Goal: Task Accomplishment & Management: Manage account settings

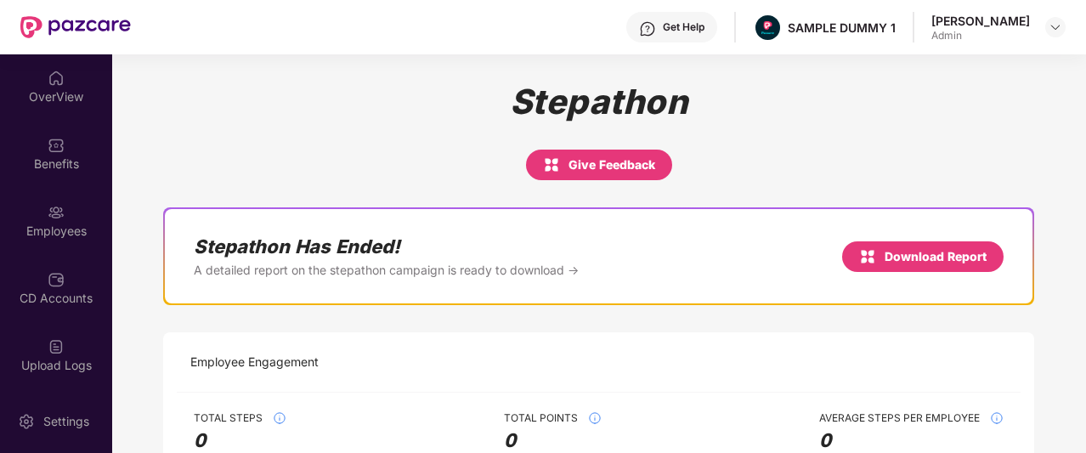
click at [40, 103] on div "OverView" at bounding box center [56, 96] width 112 height 17
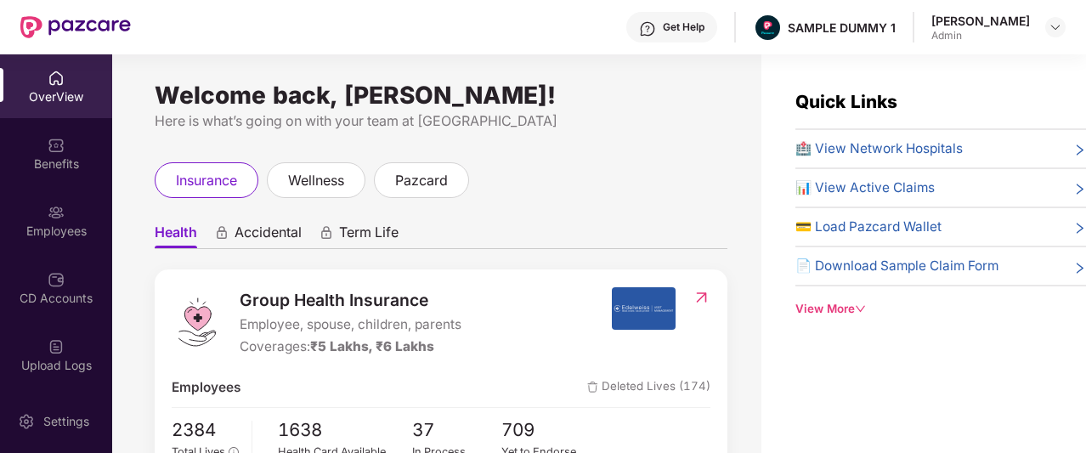
click at [262, 230] on span "Accidental" at bounding box center [268, 236] width 67 height 25
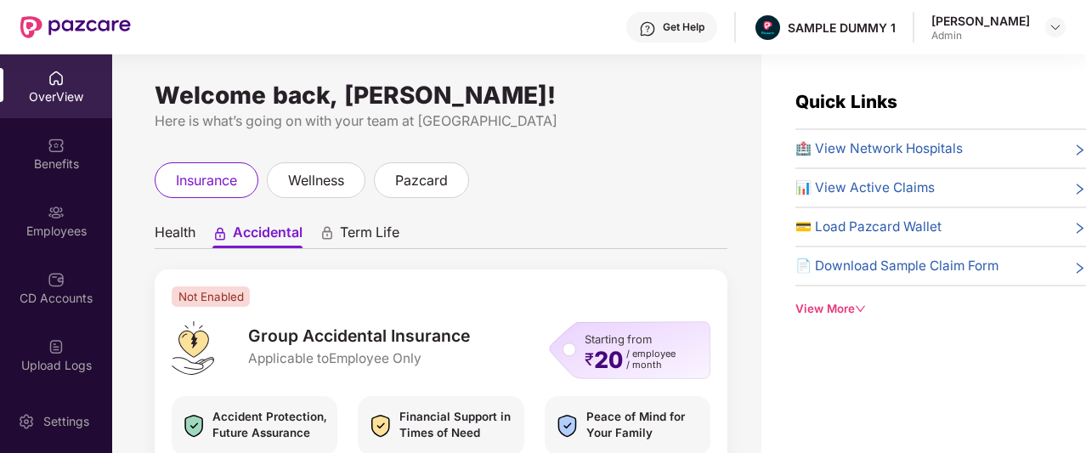
click at [357, 247] on span "Term Life" at bounding box center [370, 236] width 60 height 25
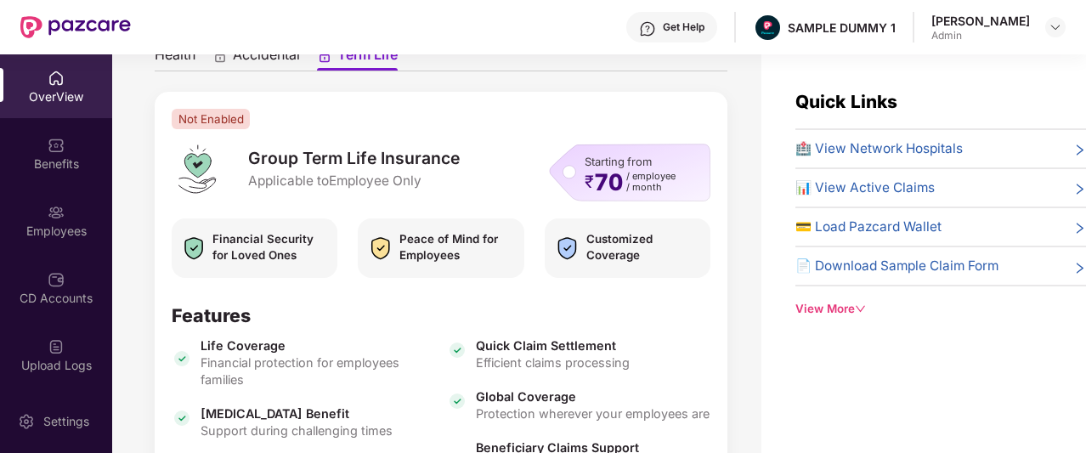
scroll to position [179, 0]
click at [178, 60] on span "Health" at bounding box center [175, 57] width 41 height 25
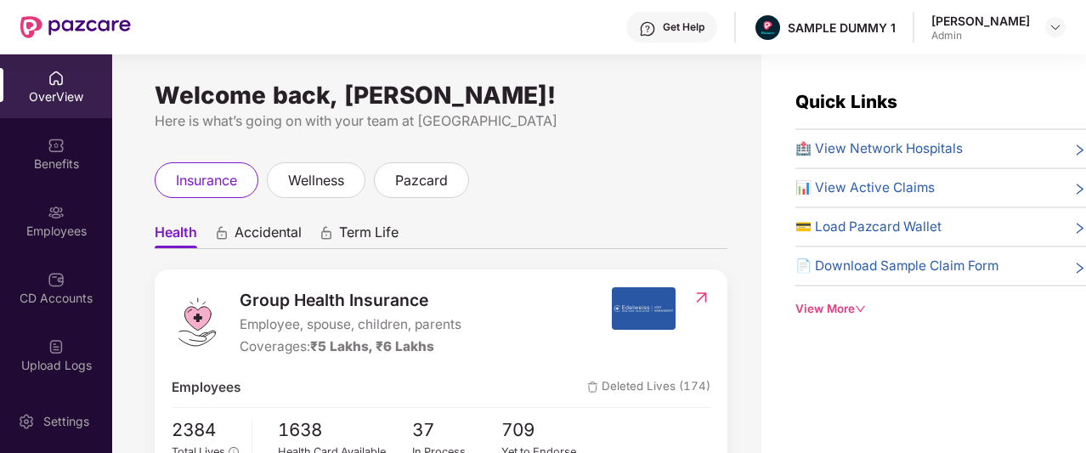
click at [811, 303] on div "View More" at bounding box center [941, 309] width 291 height 18
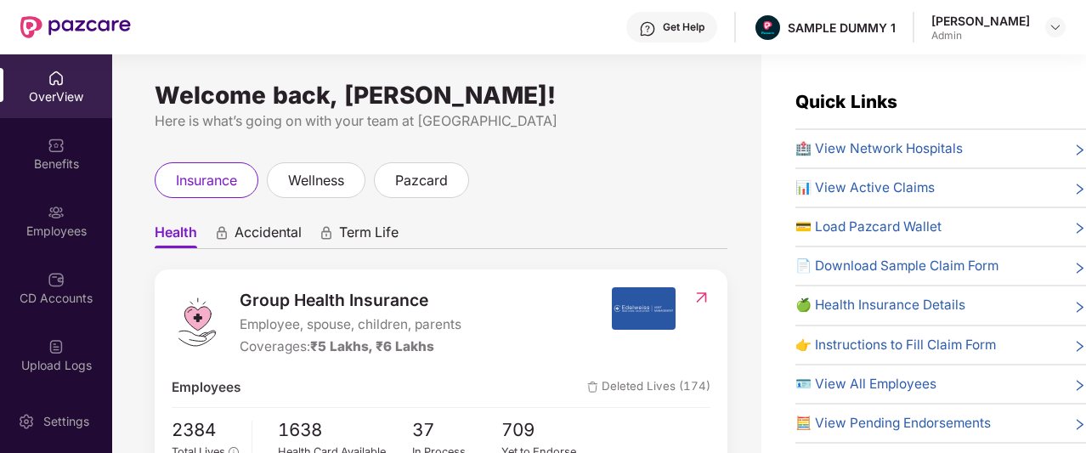
scroll to position [41, 0]
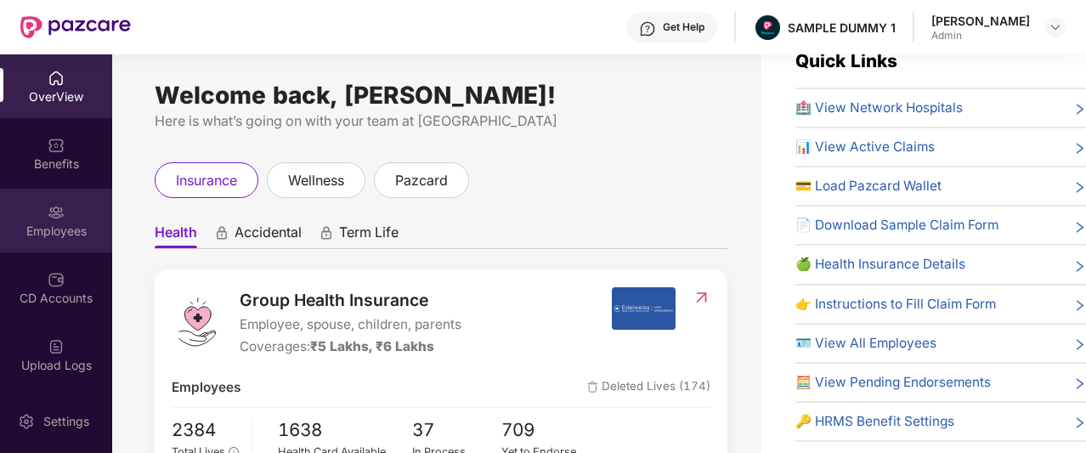
click at [49, 200] on div "Employees" at bounding box center [56, 221] width 112 height 64
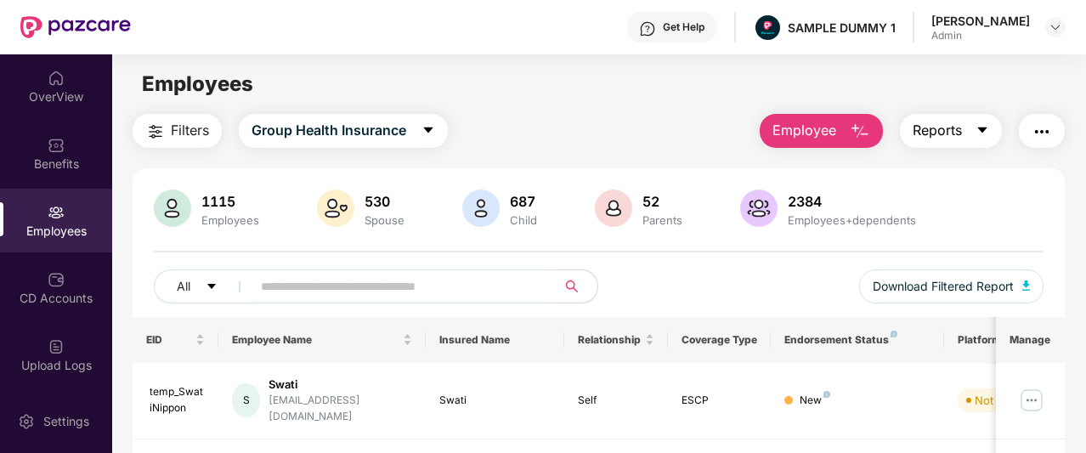
click at [944, 139] on span "Reports" at bounding box center [937, 130] width 49 height 21
click at [672, 96] on div "Employees" at bounding box center [598, 84] width 973 height 32
click at [957, 143] on button "Reports" at bounding box center [951, 131] width 102 height 34
click at [729, 120] on div "Filters Group Health Insurance Employee Reports" at bounding box center [599, 131] width 932 height 34
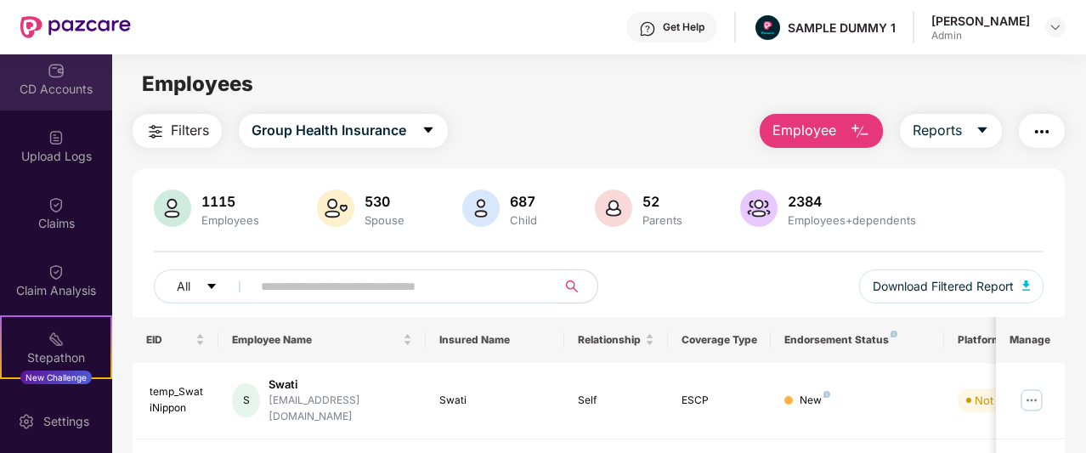
scroll to position [213, 0]
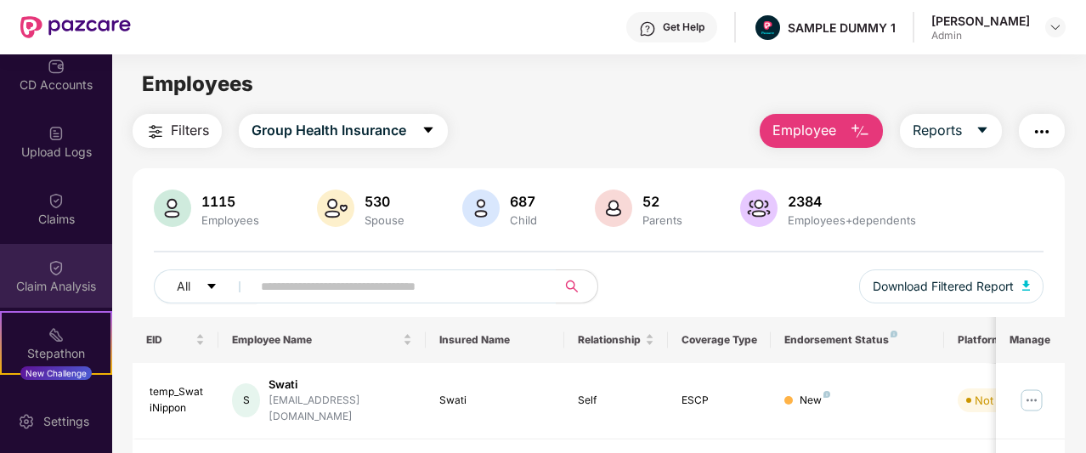
click at [53, 278] on div "Claim Analysis" at bounding box center [56, 286] width 112 height 17
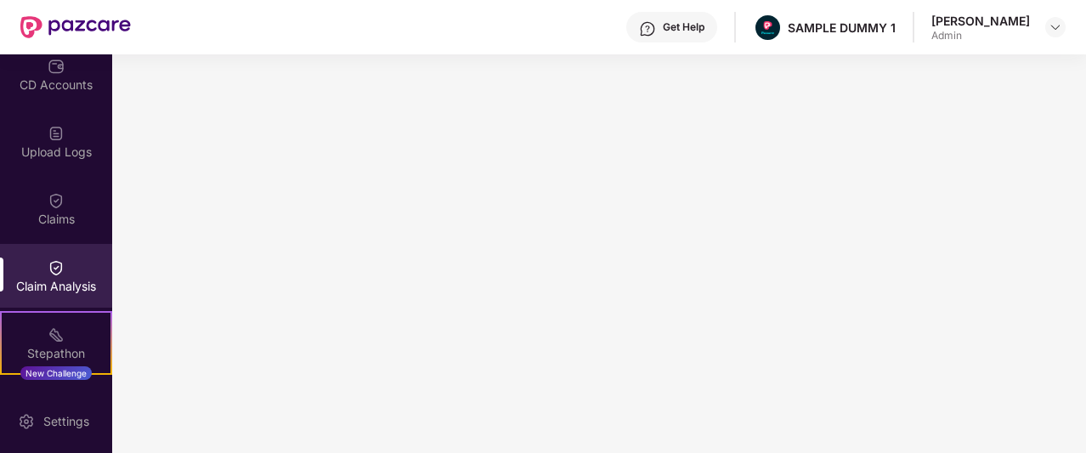
click at [682, 27] on div "Get Help" at bounding box center [671, 27] width 91 height 31
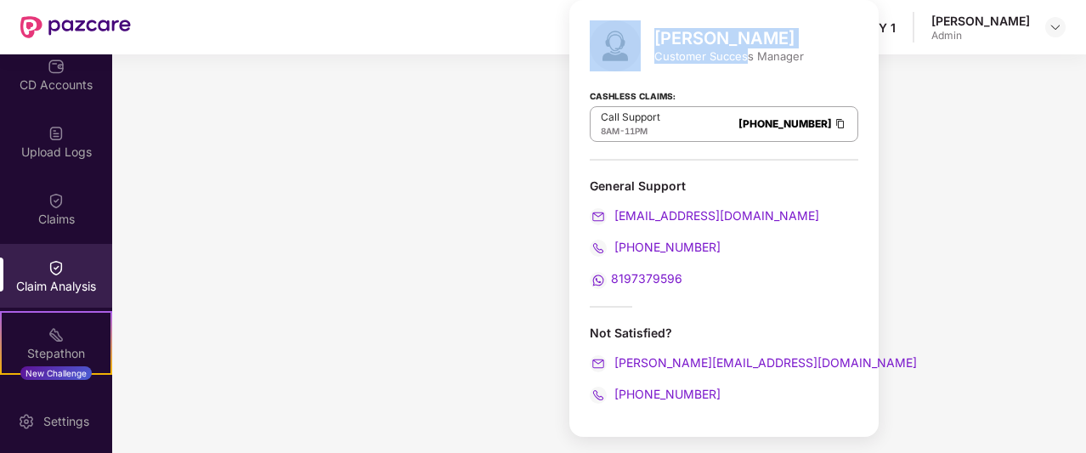
drag, startPoint x: 745, startPoint y: 48, endPoint x: 649, endPoint y: 42, distance: 96.3
click at [649, 42] on div "[PERSON_NAME] Customer Success Manager" at bounding box center [724, 45] width 269 height 51
click at [677, 33] on div "[PERSON_NAME]" at bounding box center [730, 38] width 150 height 20
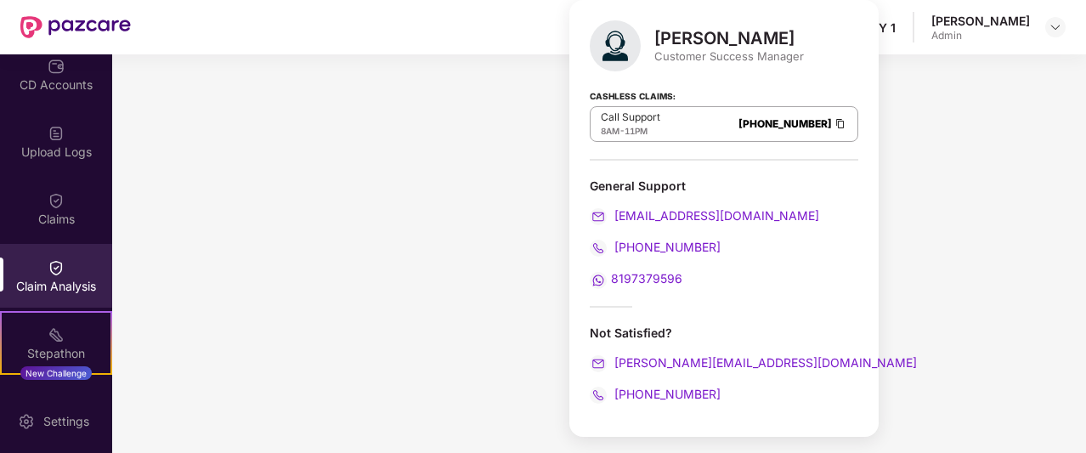
click at [722, 39] on div "[PERSON_NAME]" at bounding box center [730, 38] width 150 height 20
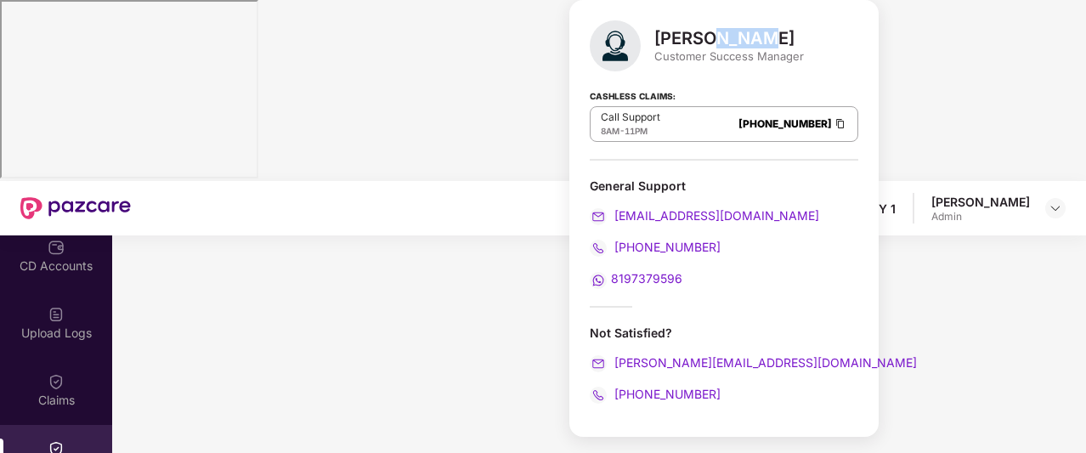
click at [722, 39] on div "[PERSON_NAME]" at bounding box center [730, 38] width 150 height 20
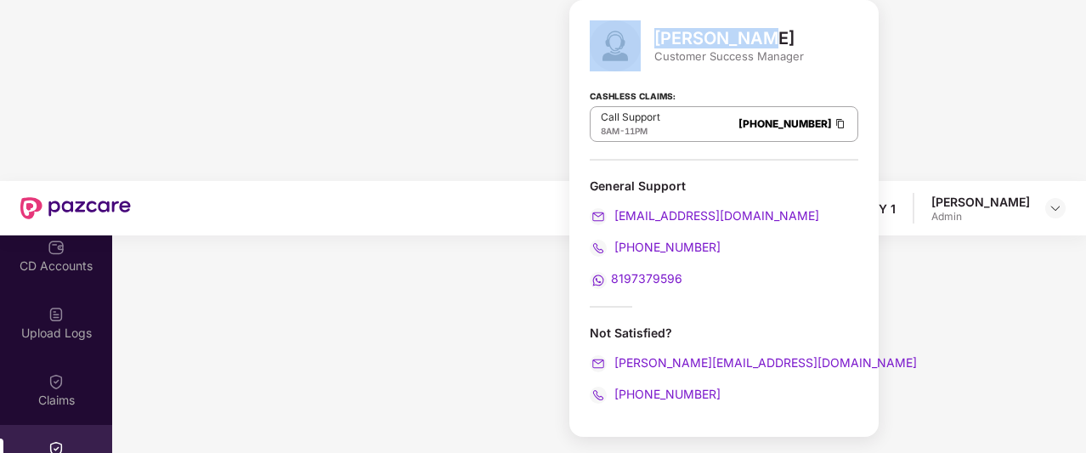
drag, startPoint x: 757, startPoint y: 39, endPoint x: 651, endPoint y: 43, distance: 106.3
click at [651, 43] on div "[PERSON_NAME] Customer Success Manager" at bounding box center [724, 45] width 269 height 51
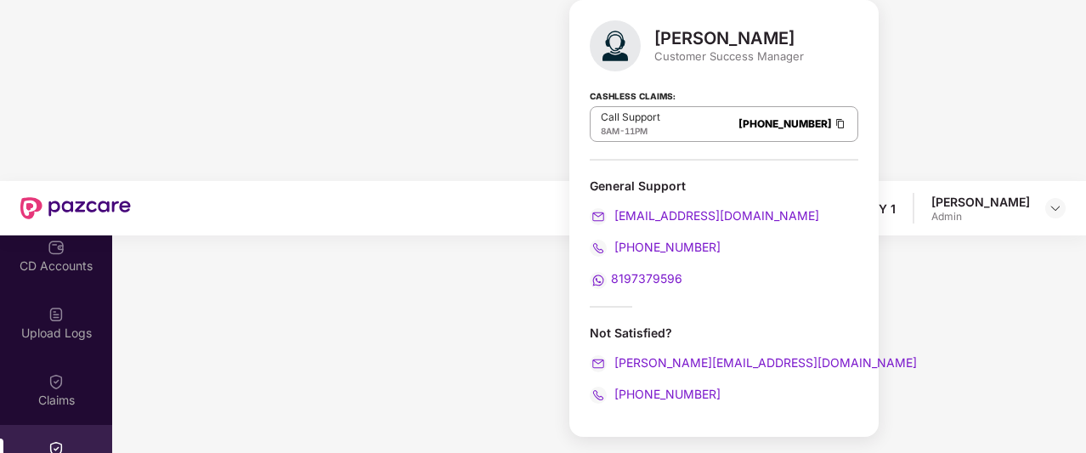
click at [695, 49] on div "Customer Success Manager" at bounding box center [730, 55] width 150 height 15
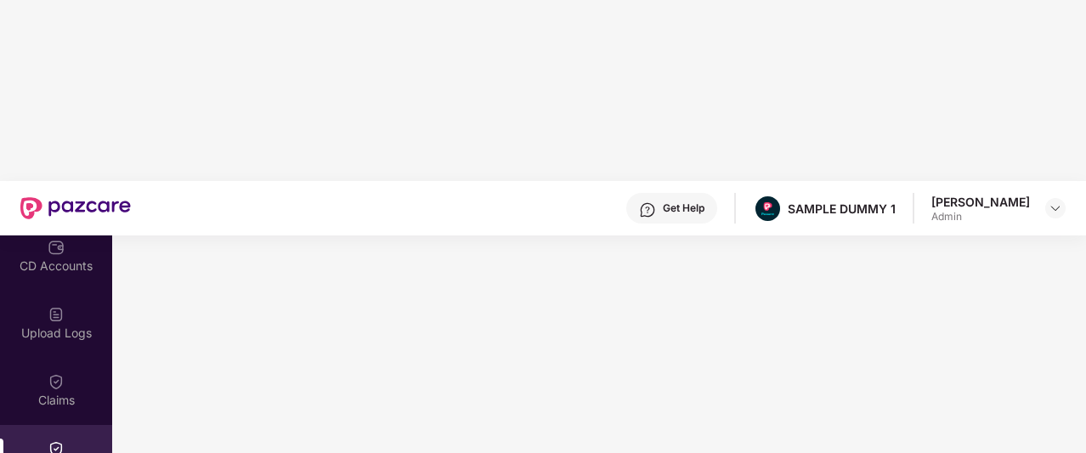
click at [530, 181] on div "Get Help SAMPLE DUMMY 1 [PERSON_NAME] Admin" at bounding box center [598, 208] width 935 height 54
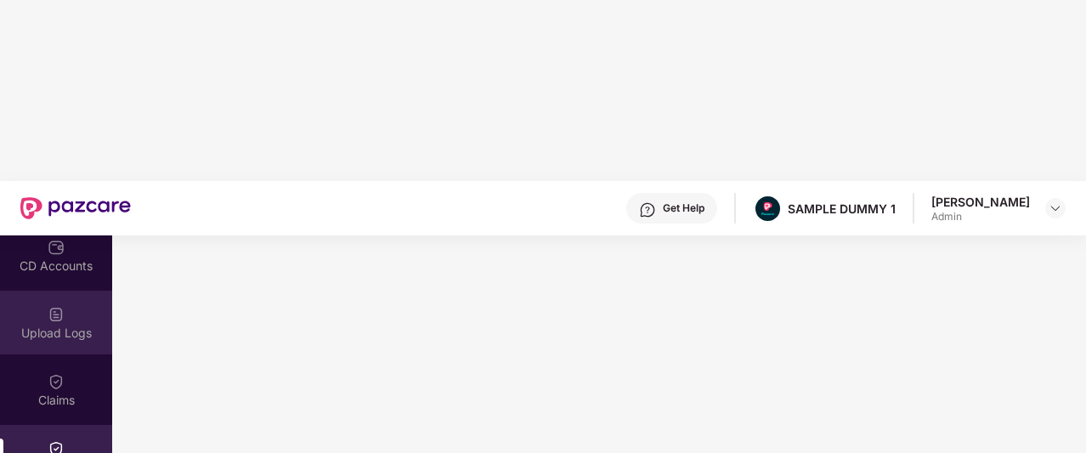
scroll to position [0, 0]
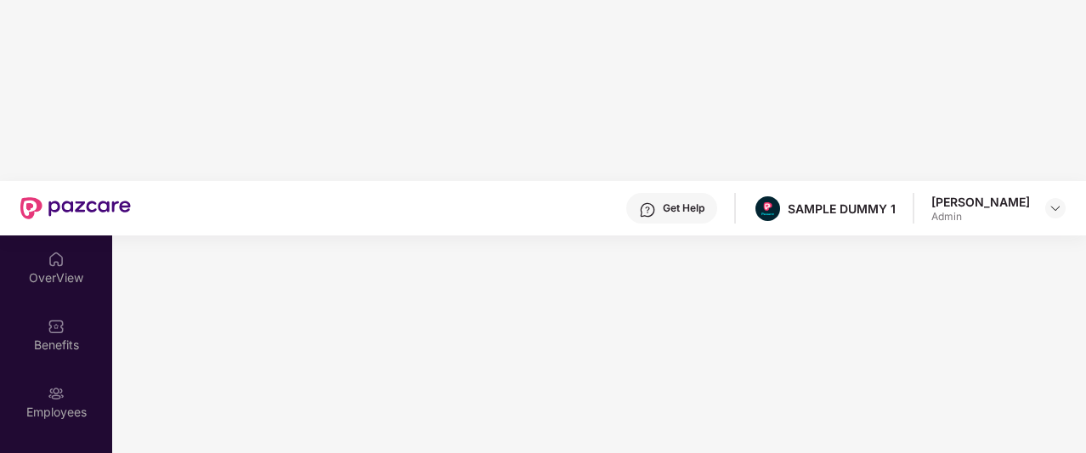
click at [39, 303] on div "Benefits" at bounding box center [56, 335] width 112 height 64
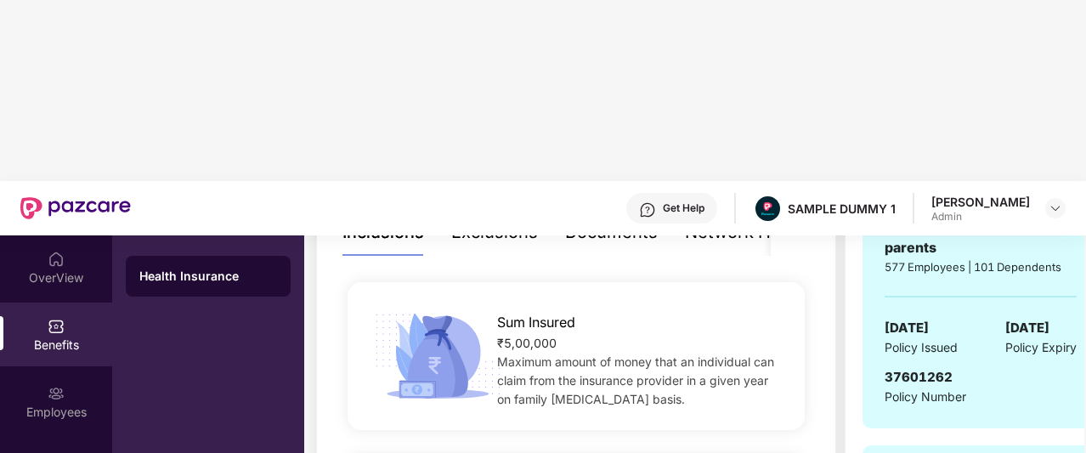
scroll to position [434, 0]
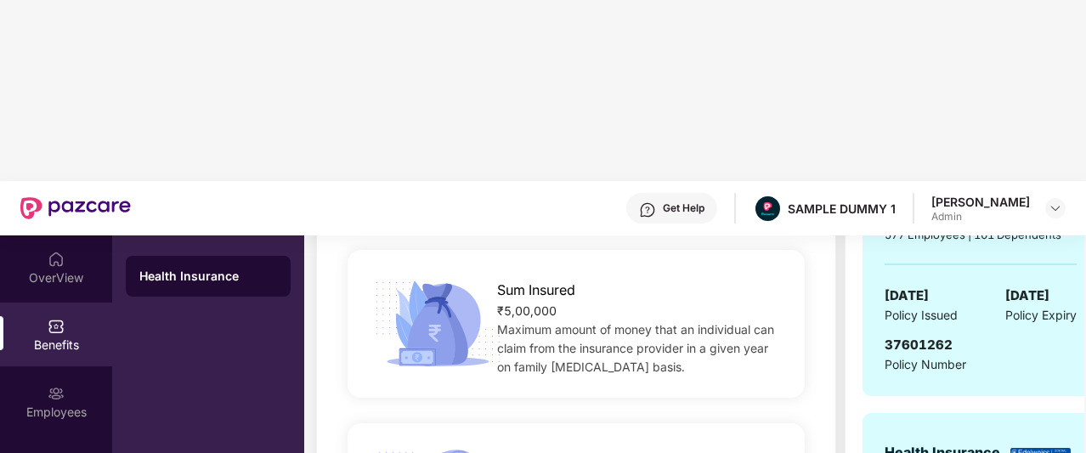
drag, startPoint x: 495, startPoint y: 326, endPoint x: 767, endPoint y: 360, distance: 274.0
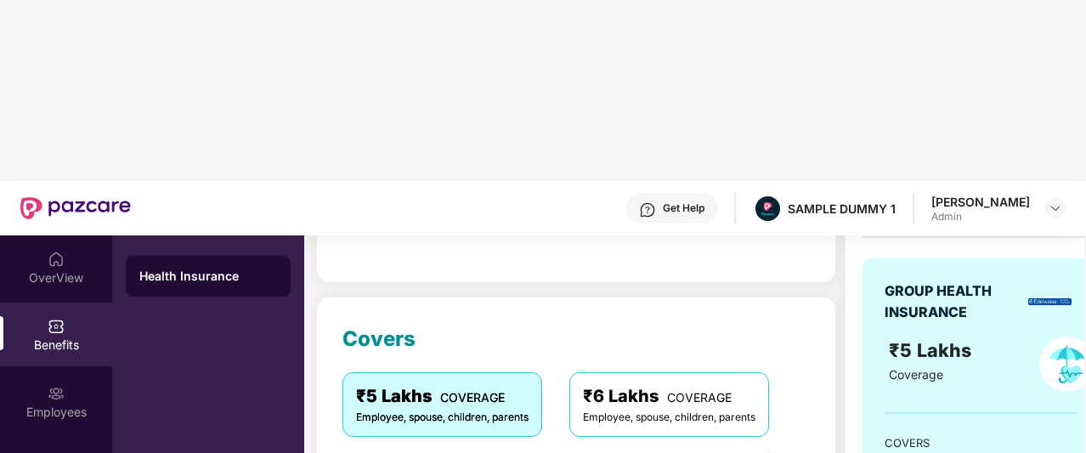
scroll to position [154, 0]
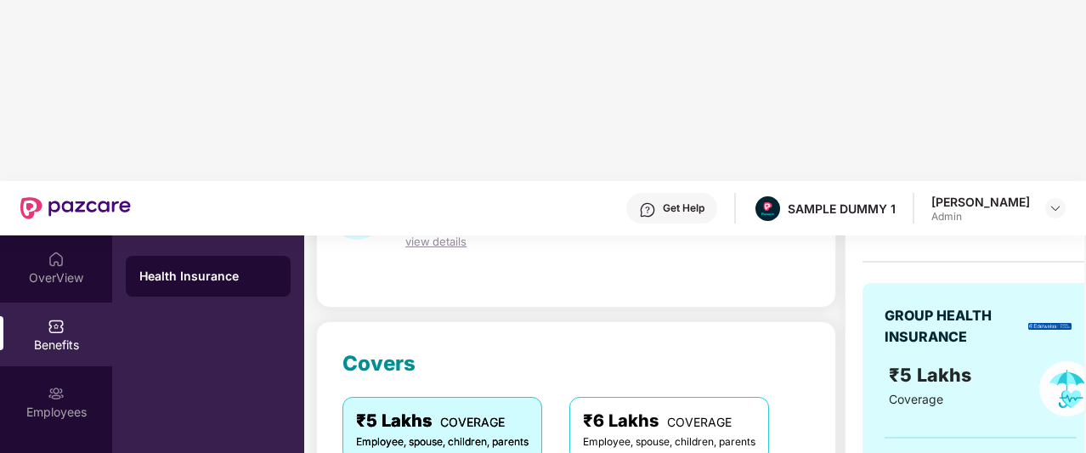
scroll to position [138, 0]
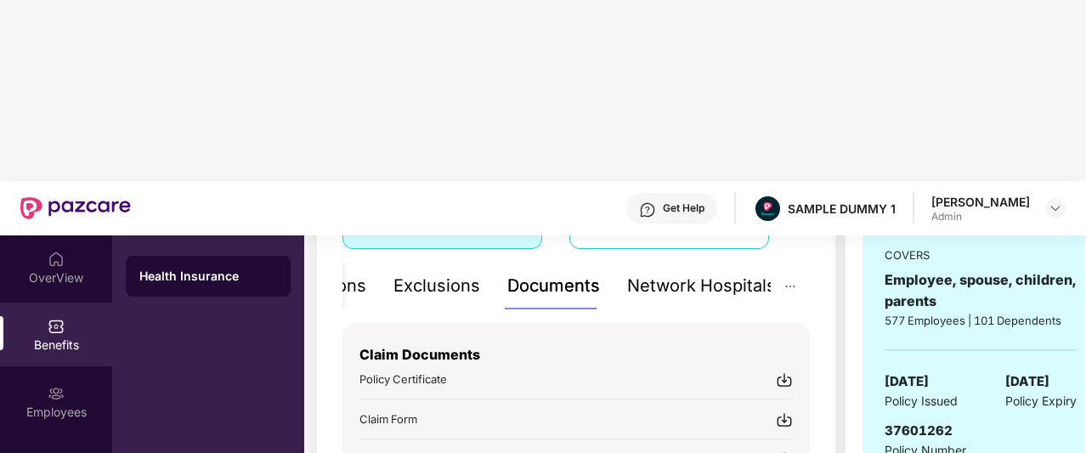
scroll to position [360, 0]
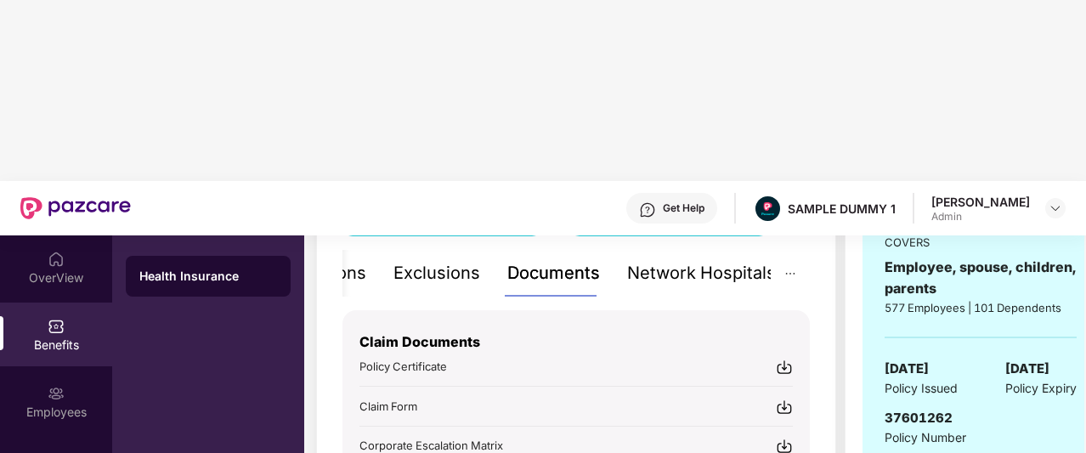
click at [694, 260] on div "Network Hospitals" at bounding box center [701, 273] width 149 height 26
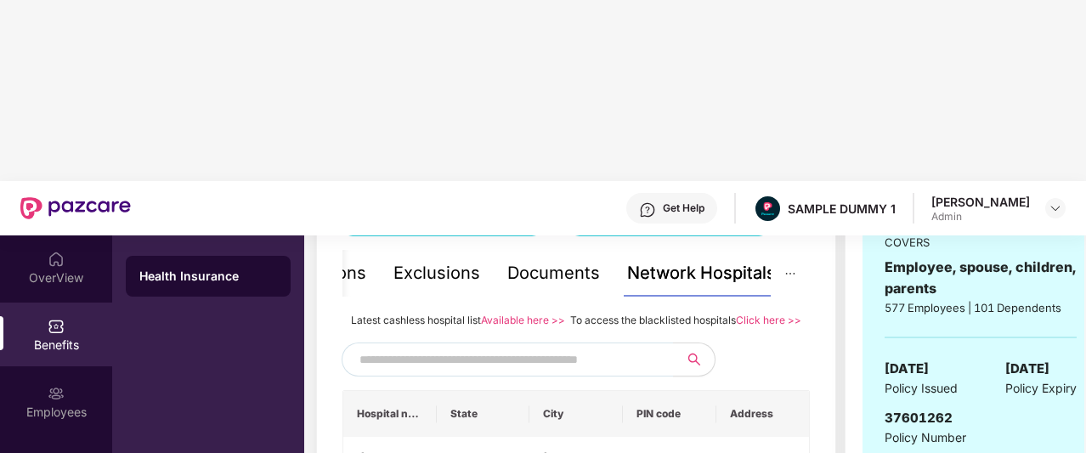
click at [605, 347] on input "text" at bounding box center [505, 360] width 291 height 26
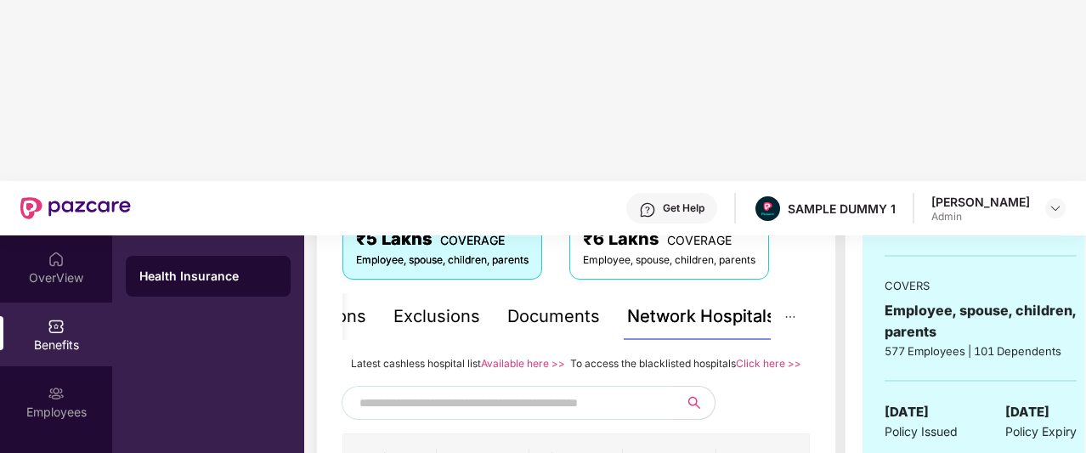
scroll to position [316, 0]
click at [655, 391] on span at bounding box center [659, 404] width 10 height 26
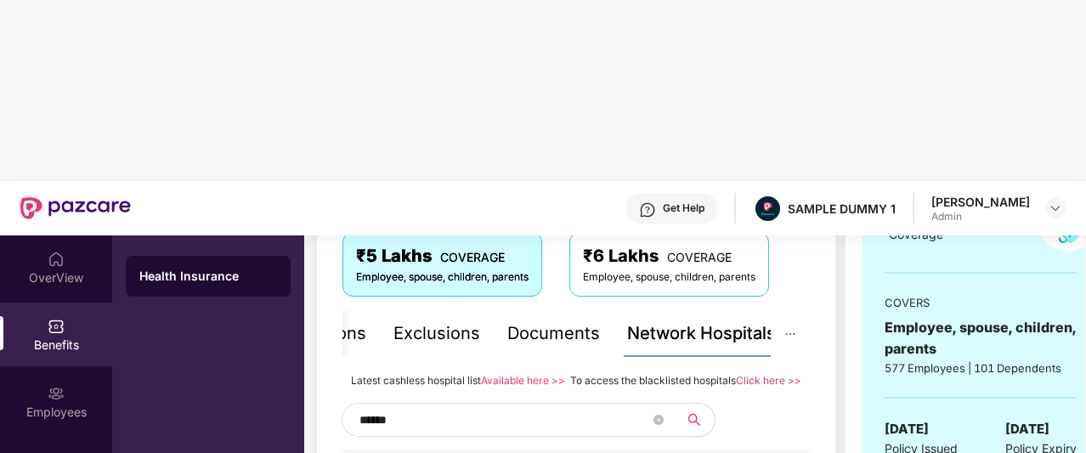
scroll to position [294, 0]
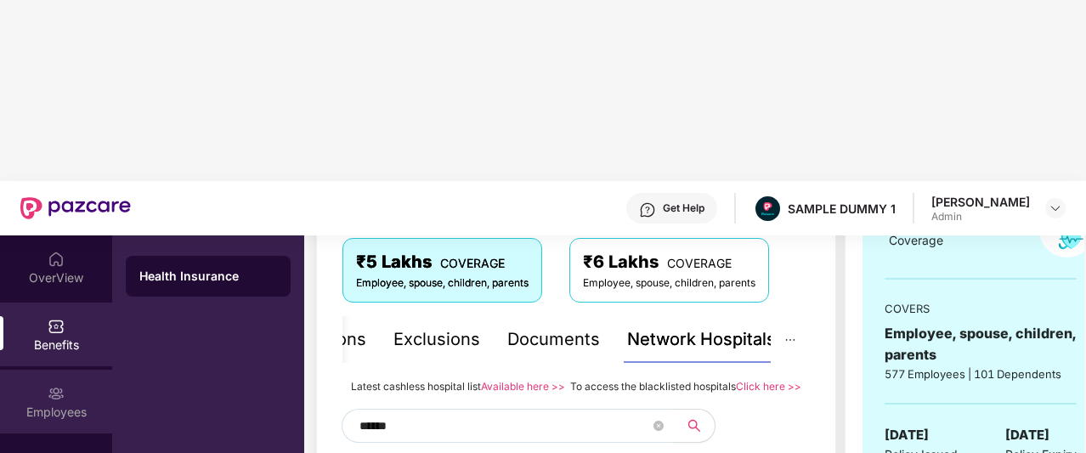
type input "******"
click at [54, 385] on img at bounding box center [56, 393] width 17 height 17
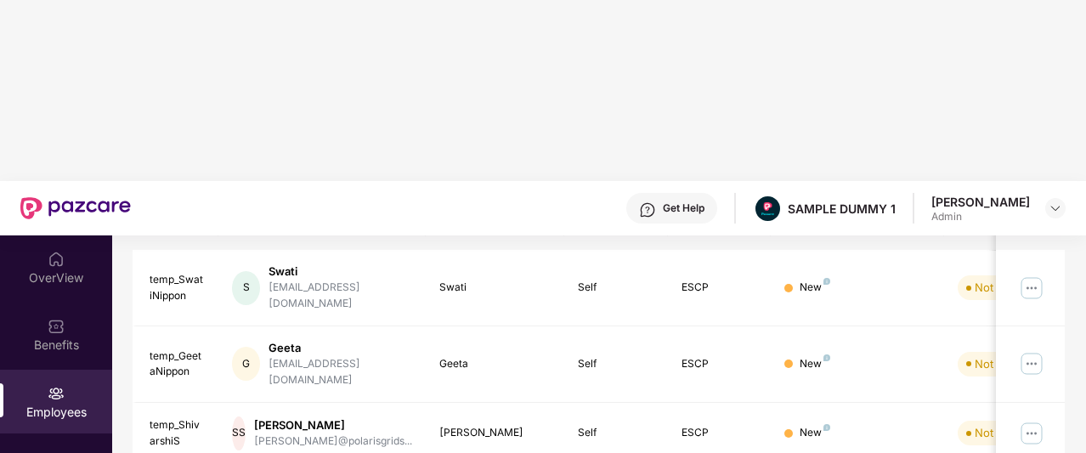
scroll to position [0, 0]
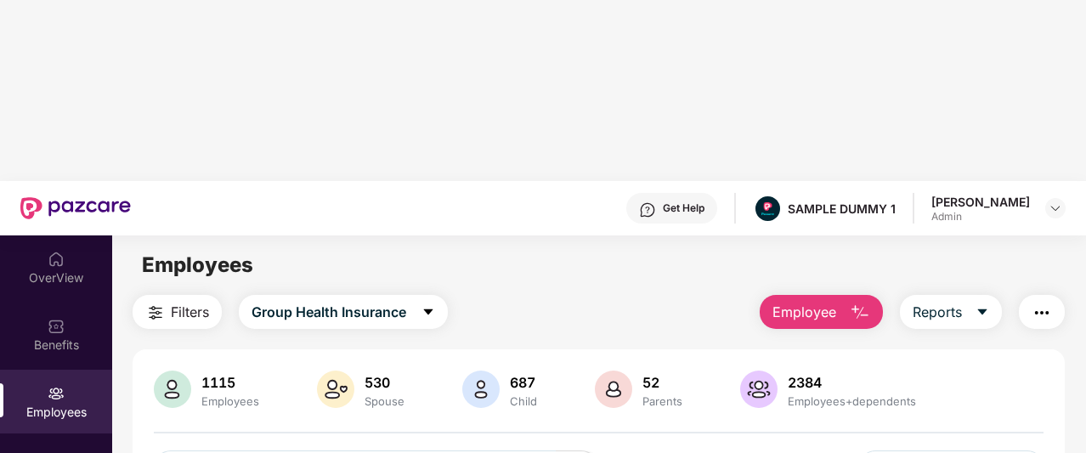
click at [848, 295] on button "Employee" at bounding box center [821, 312] width 123 height 34
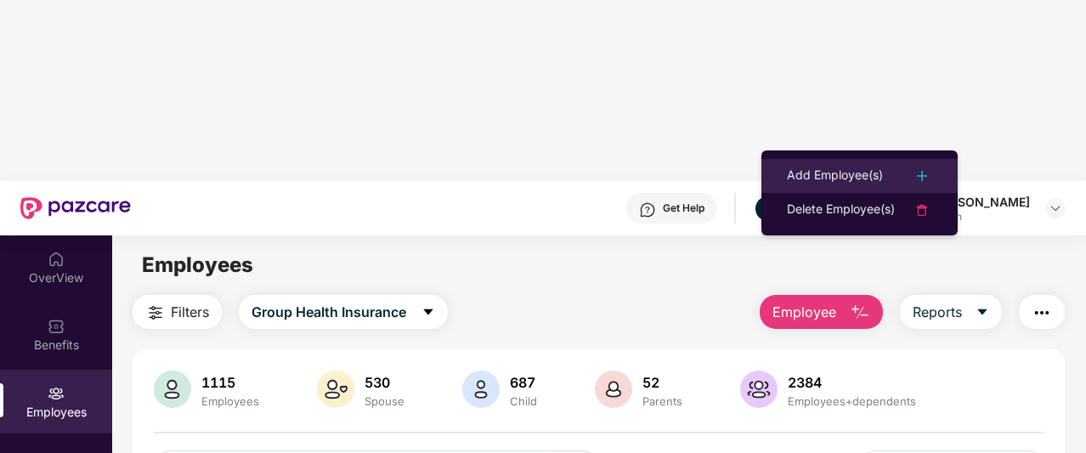
click at [825, 173] on div "Add Employee(s)" at bounding box center [835, 176] width 96 height 20
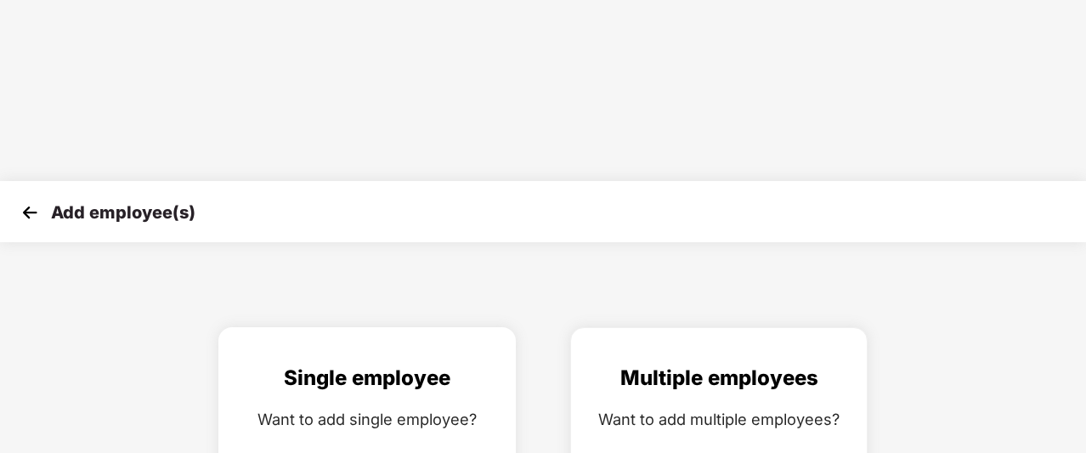
scroll to position [27, 0]
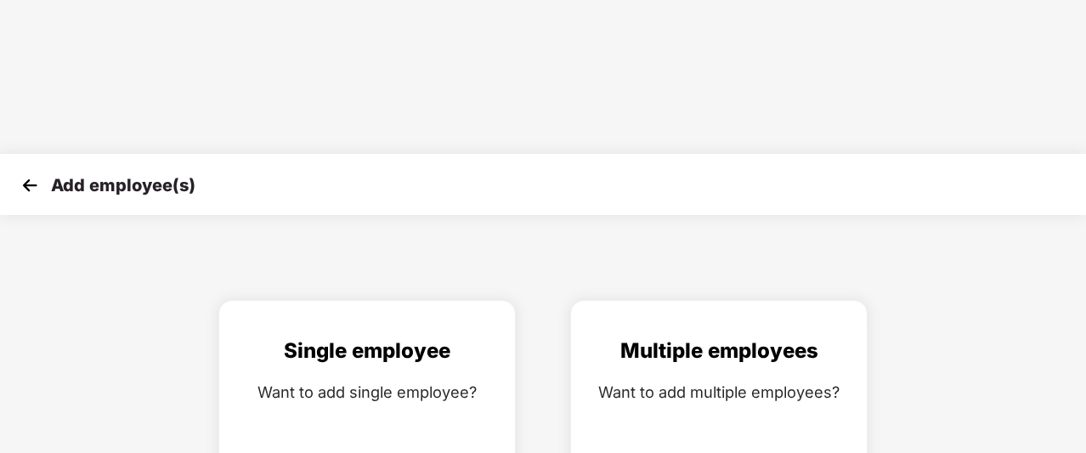
click at [16, 154] on div "Add employee(s)" at bounding box center [543, 184] width 1086 height 61
click at [25, 173] on img at bounding box center [30, 186] width 26 height 26
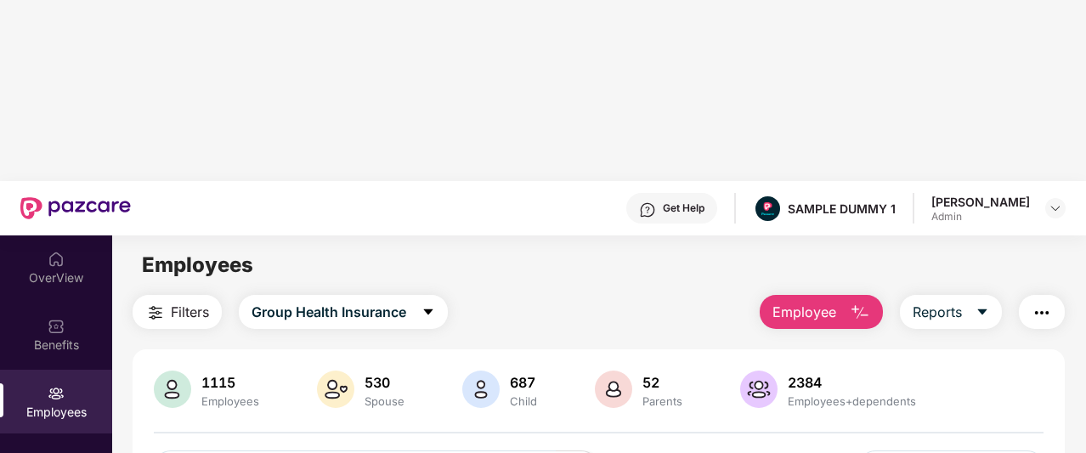
click at [836, 302] on span "Employee" at bounding box center [805, 312] width 64 height 21
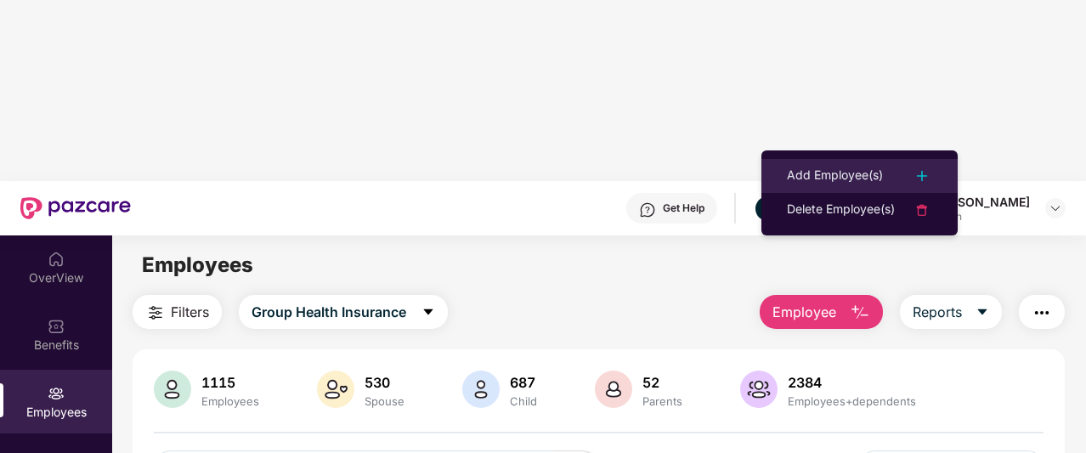
click at [836, 168] on div "Add Employee(s)" at bounding box center [835, 176] width 96 height 20
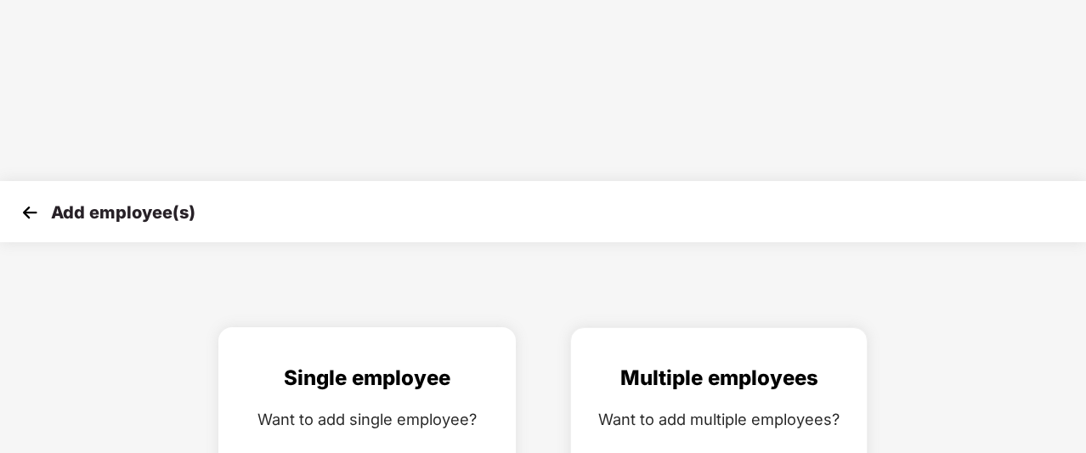
scroll to position [27, 0]
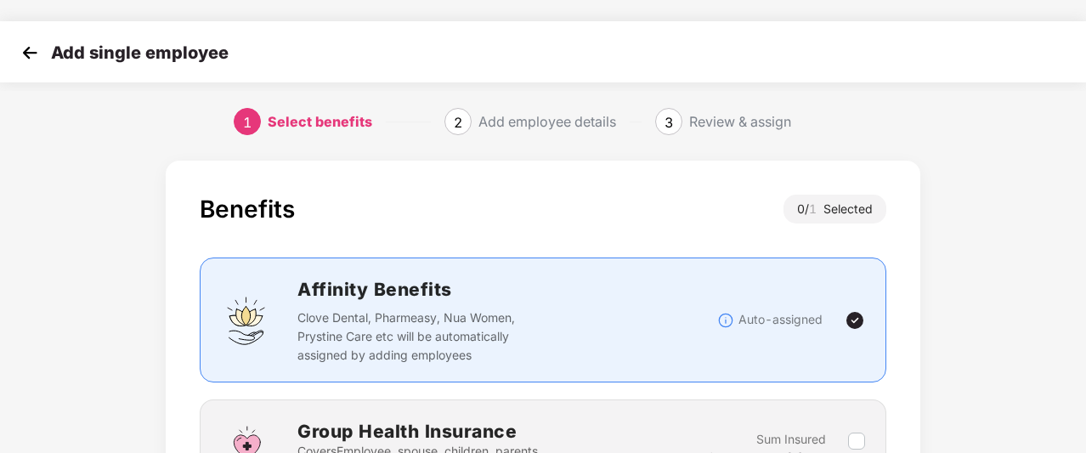
scroll to position [173, 0]
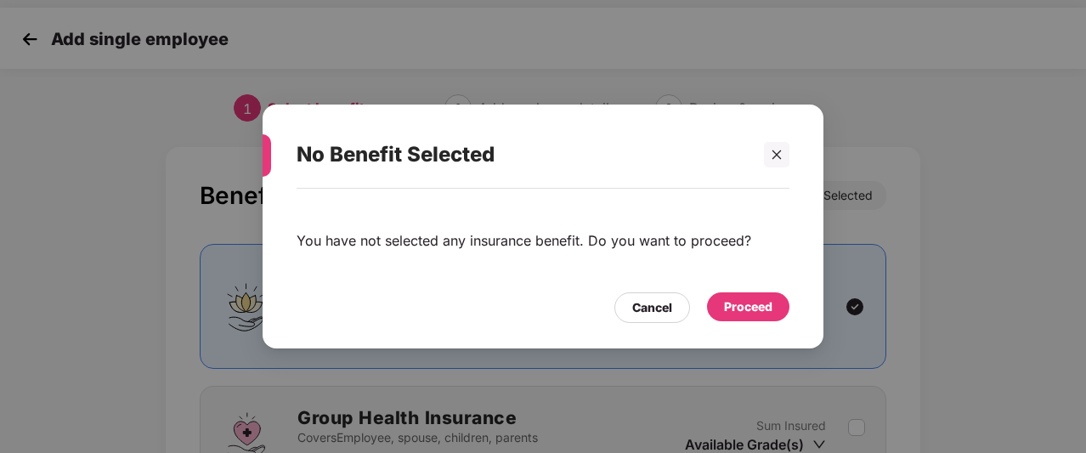
click at [746, 295] on div "Proceed" at bounding box center [748, 306] width 82 height 29
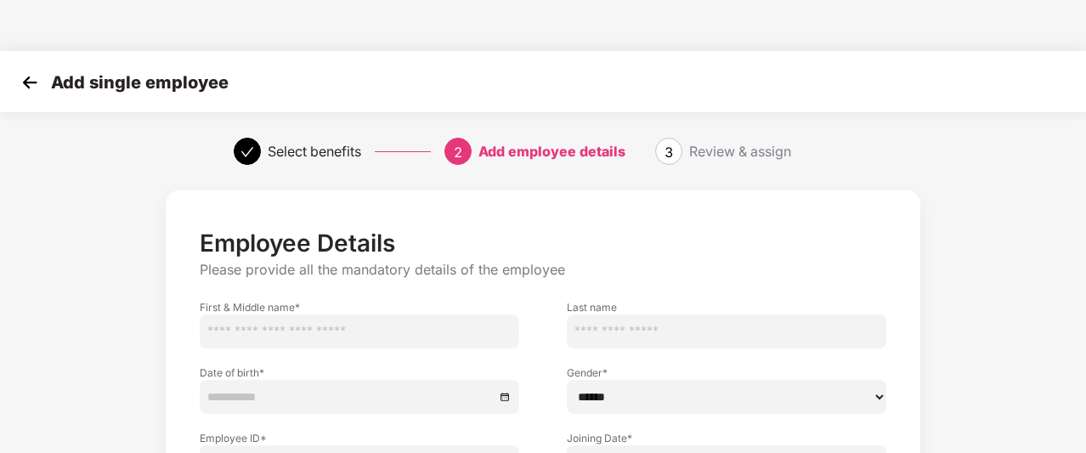
scroll to position [131, 0]
click at [26, 69] on img at bounding box center [30, 82] width 26 height 26
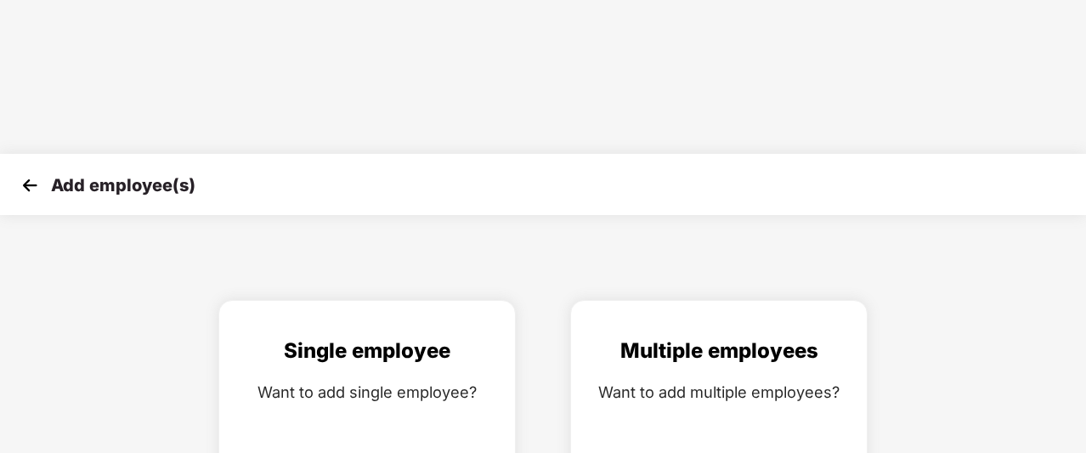
click at [23, 173] on img at bounding box center [30, 186] width 26 height 26
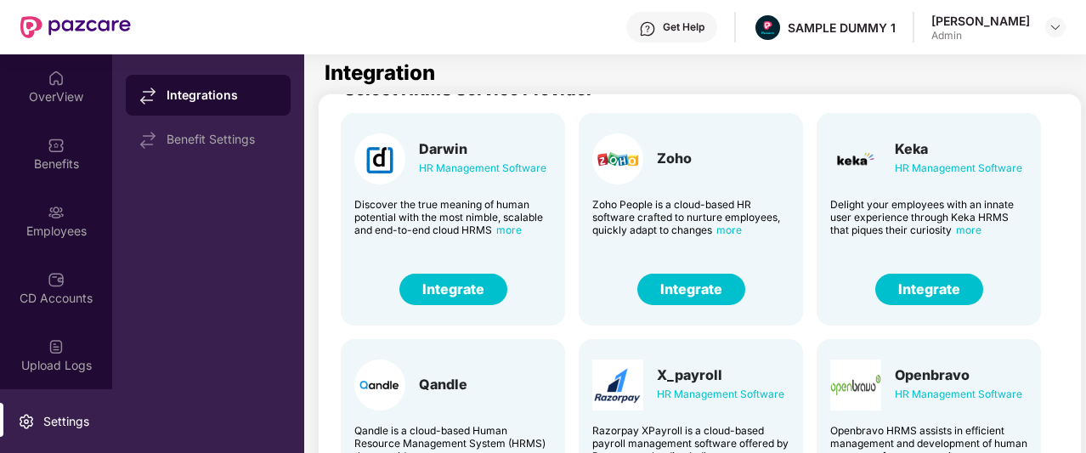
scroll to position [31, 0]
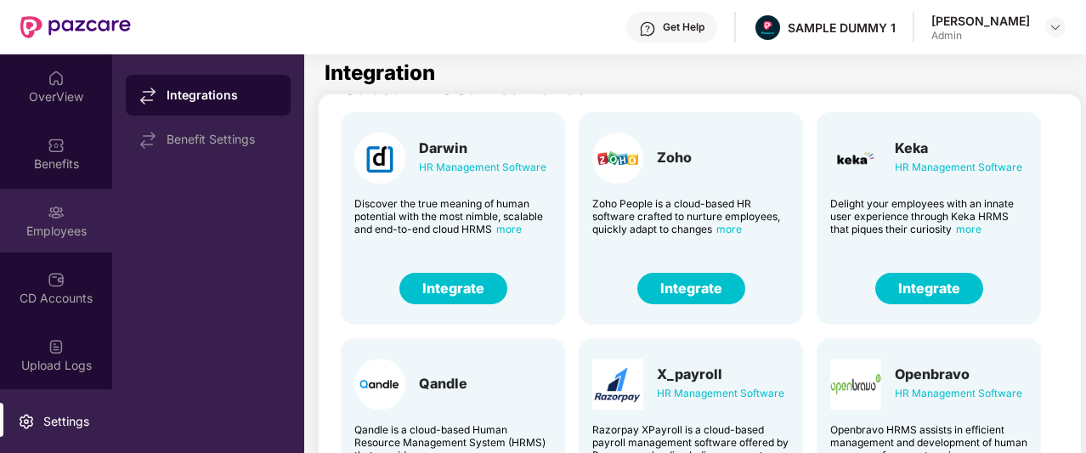
click at [55, 204] on img at bounding box center [56, 212] width 17 height 17
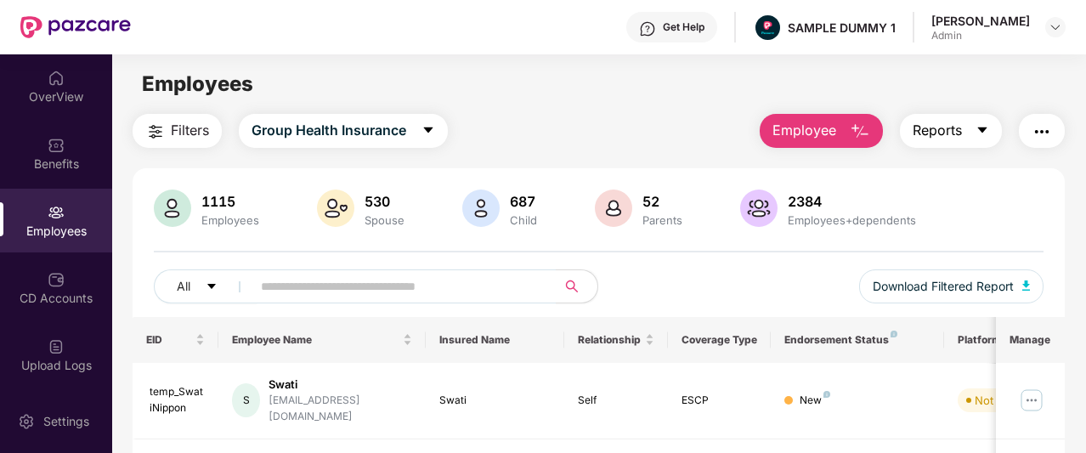
click at [925, 120] on span "Reports" at bounding box center [937, 130] width 49 height 21
click at [617, 120] on div "Filters Group Health Insurance Employee Reports" at bounding box center [599, 131] width 932 height 34
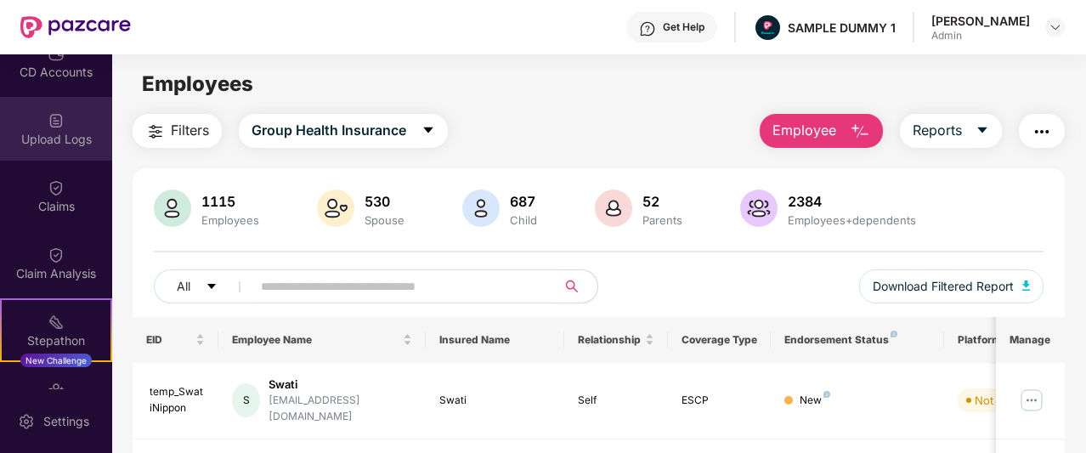
scroll to position [229, 0]
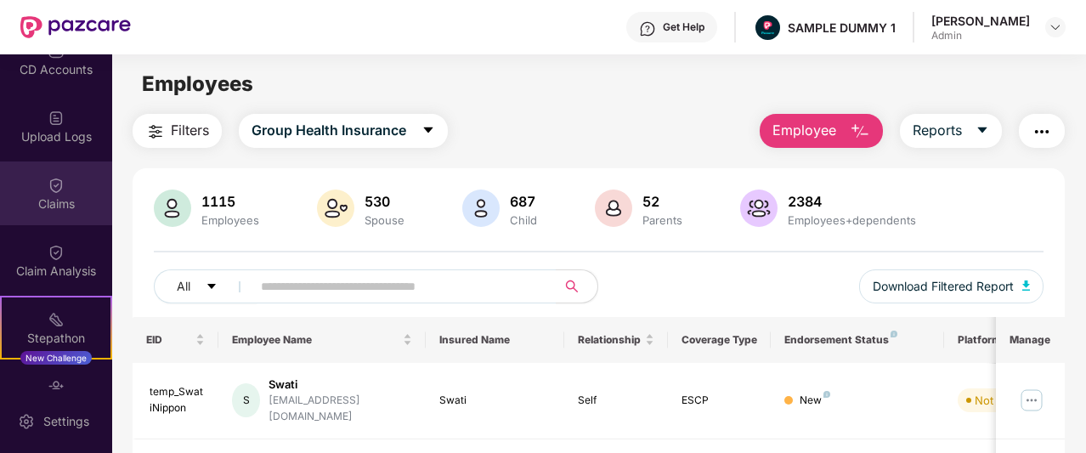
click at [48, 177] on img at bounding box center [56, 185] width 17 height 17
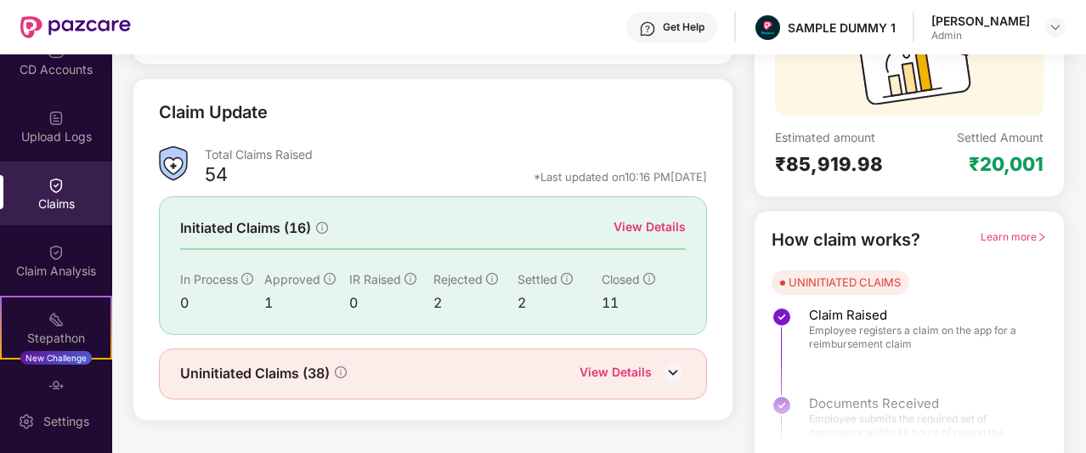
scroll to position [202, 0]
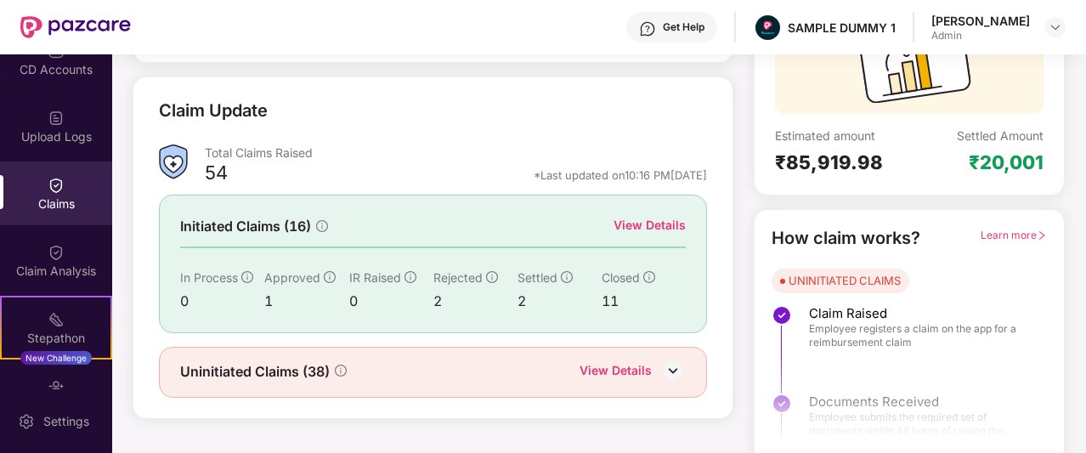
click at [616, 224] on div "View Details" at bounding box center [650, 225] width 72 height 19
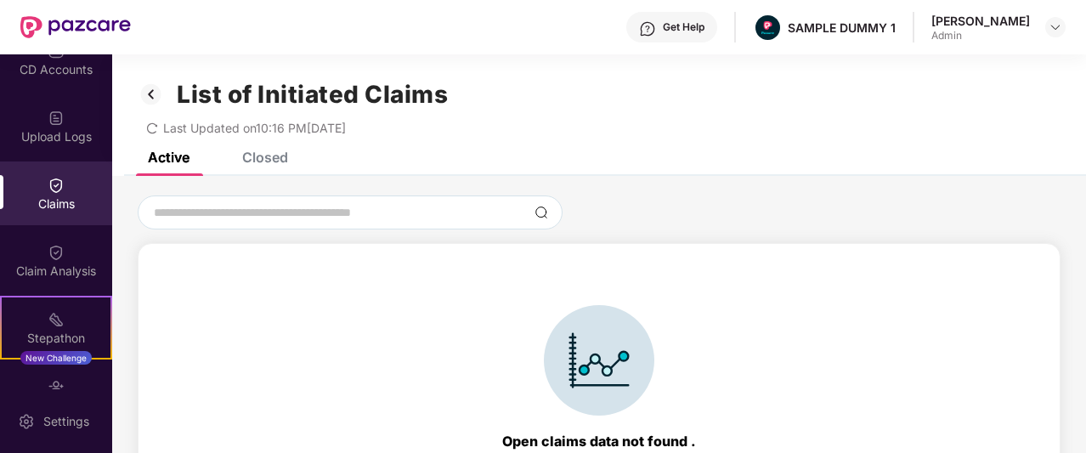
click at [247, 152] on div "Closed" at bounding box center [265, 157] width 46 height 17
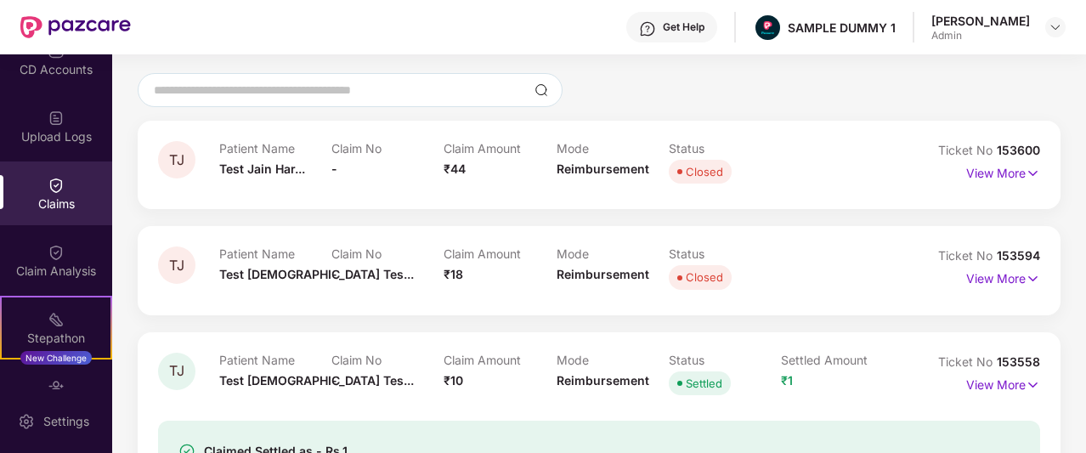
scroll to position [124, 0]
click at [983, 161] on p "View More" at bounding box center [1003, 169] width 74 height 23
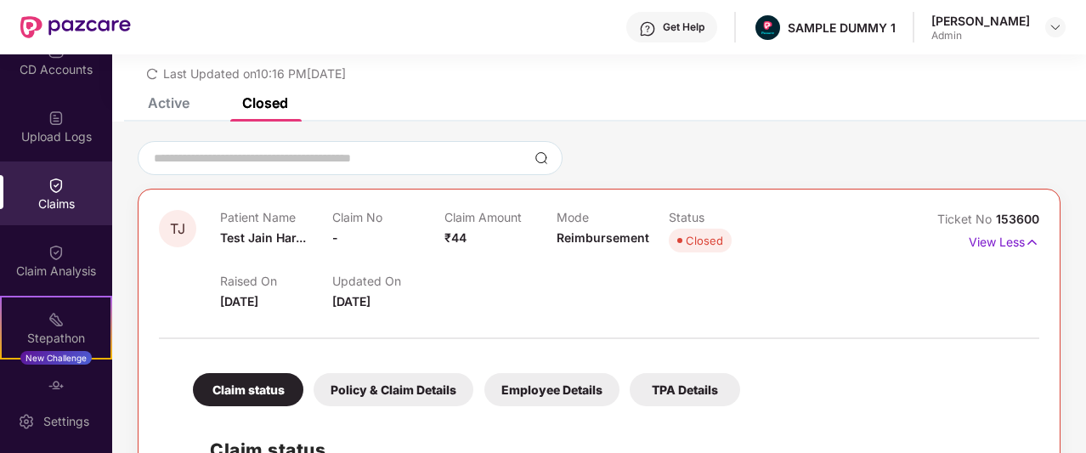
scroll to position [0, 0]
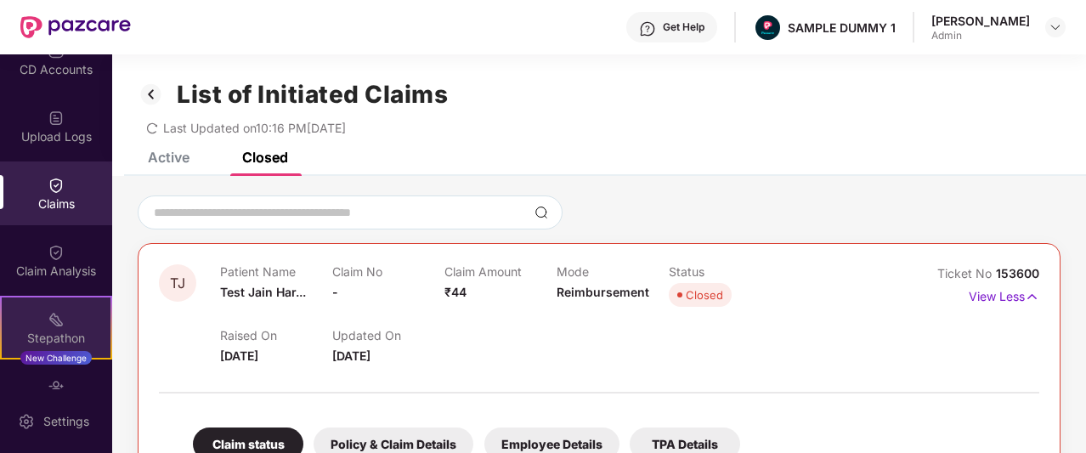
click at [49, 319] on img at bounding box center [56, 319] width 17 height 17
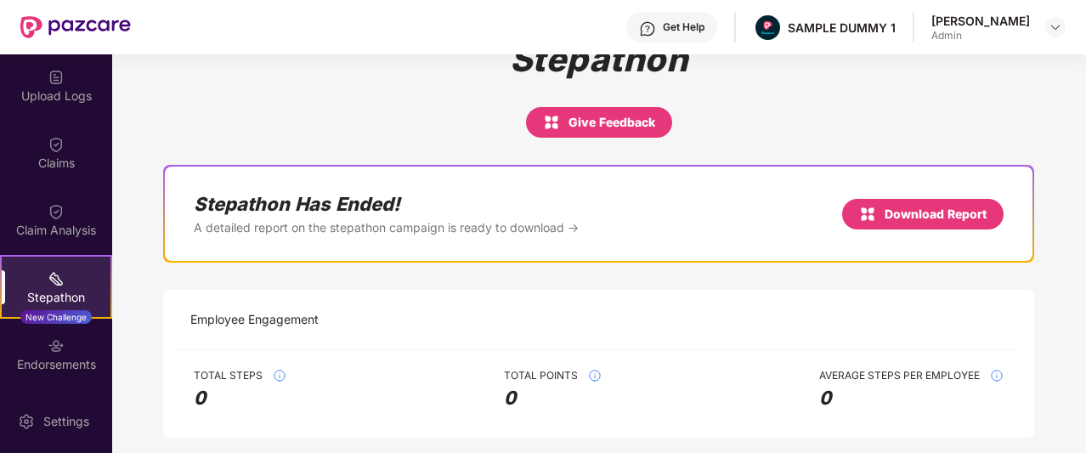
scroll to position [40, 0]
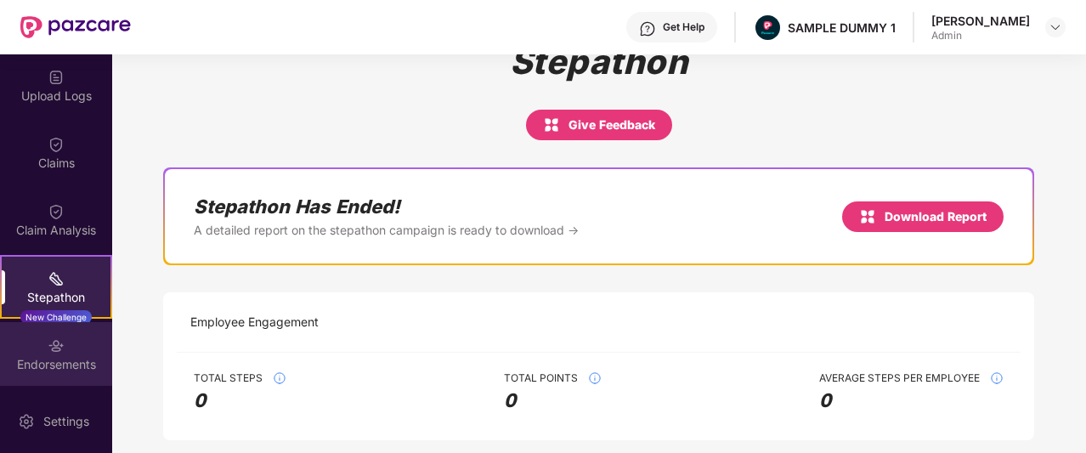
click at [54, 343] on img at bounding box center [56, 345] width 17 height 17
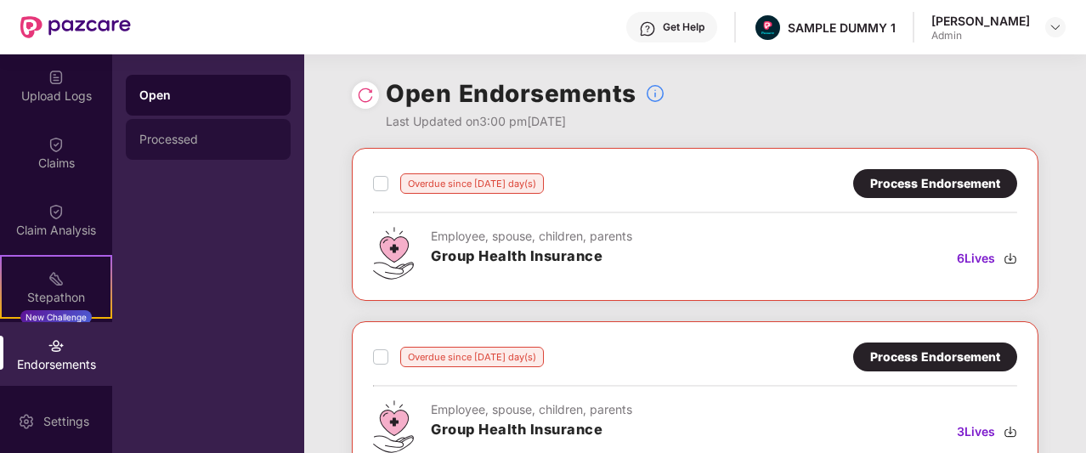
click at [201, 136] on div "Processed" at bounding box center [208, 140] width 138 height 14
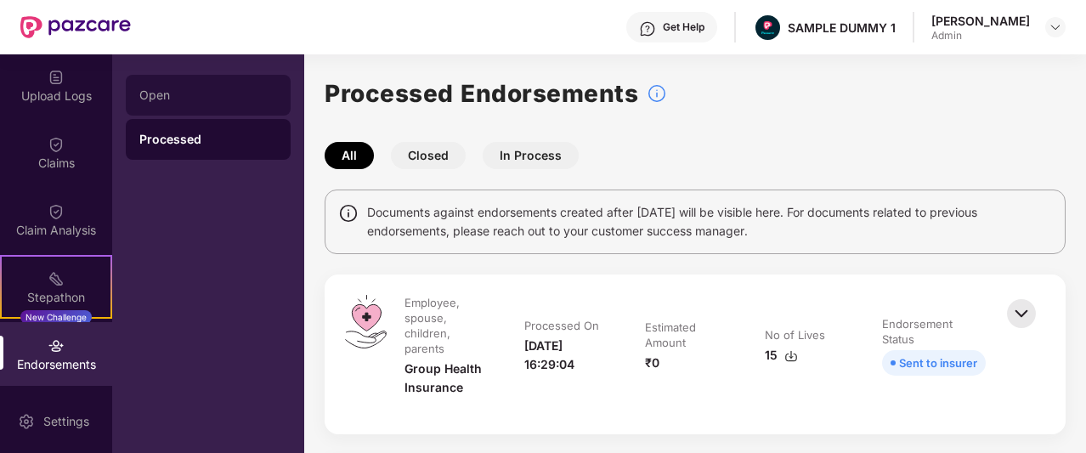
click at [236, 99] on div "Open" at bounding box center [208, 95] width 138 height 14
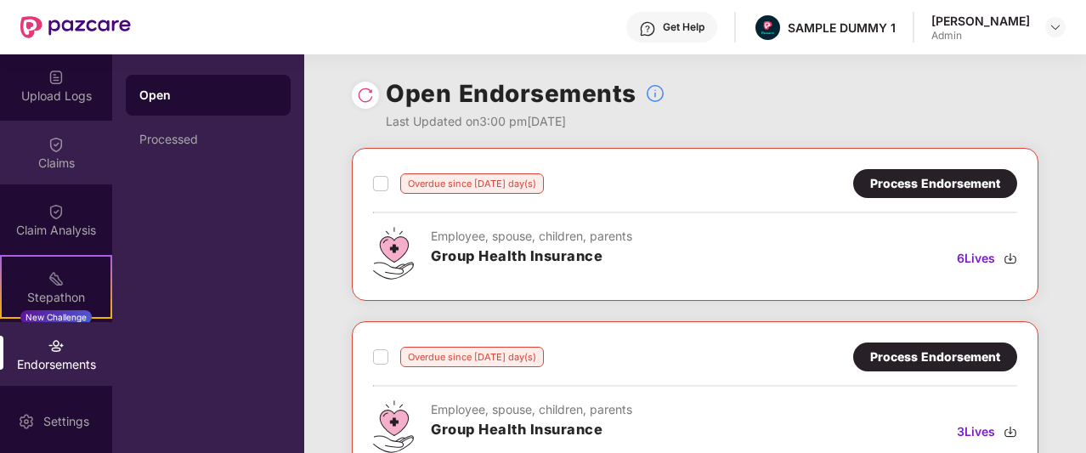
click at [49, 155] on div "Claims" at bounding box center [56, 163] width 112 height 17
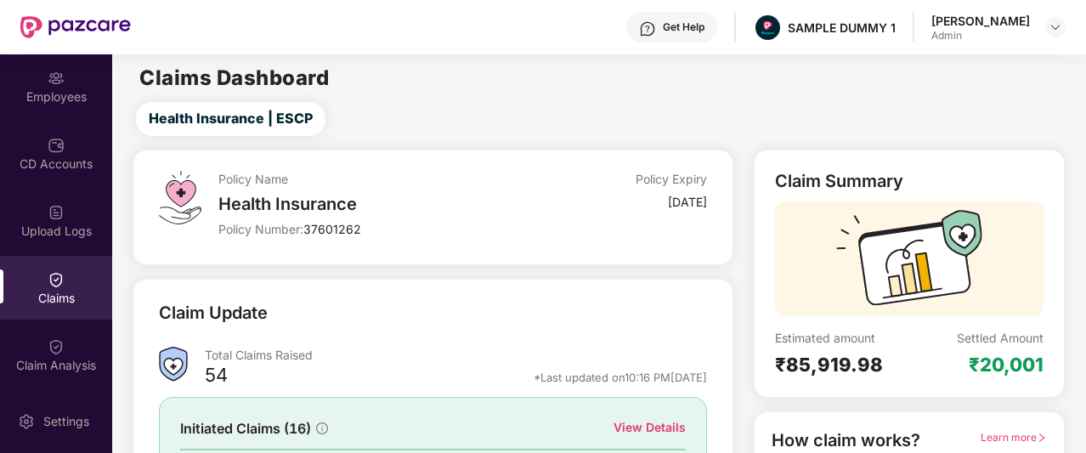
scroll to position [133, 0]
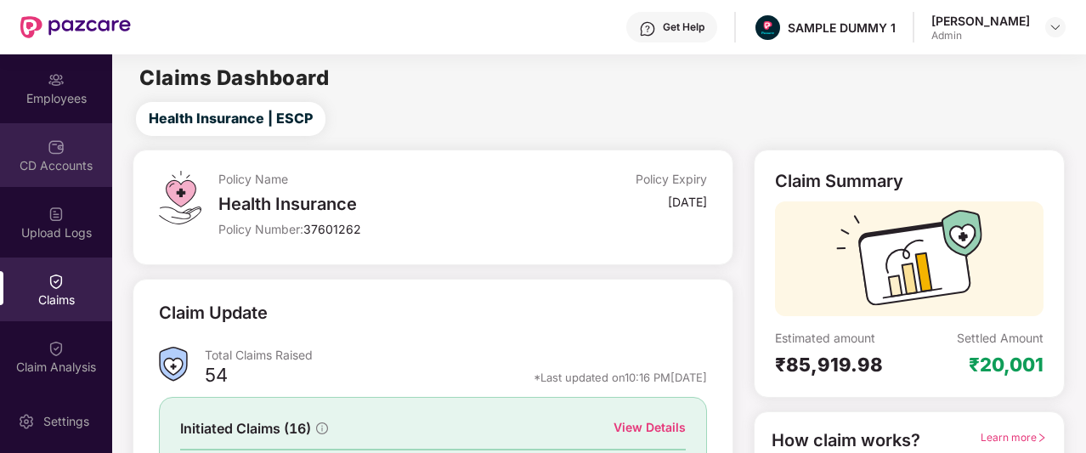
click at [65, 149] on div "CD Accounts" at bounding box center [56, 155] width 112 height 64
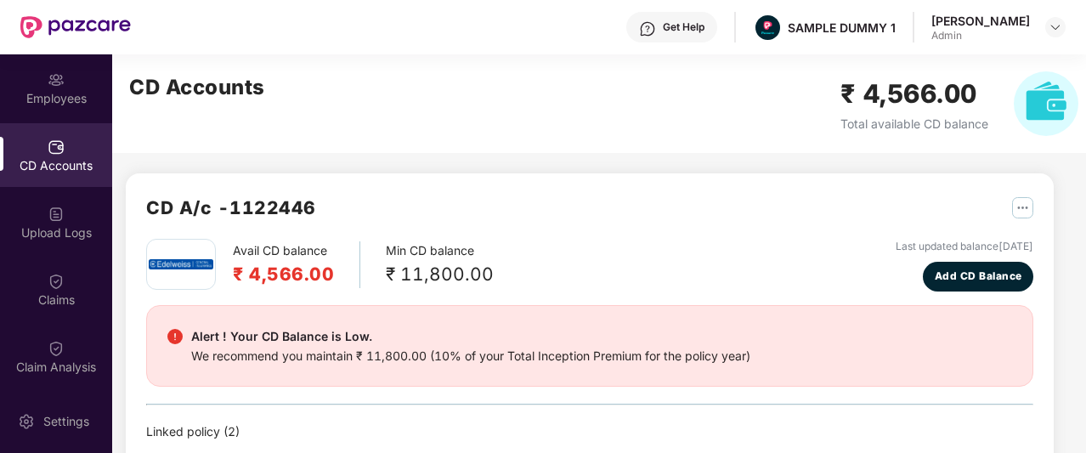
scroll to position [31, 0]
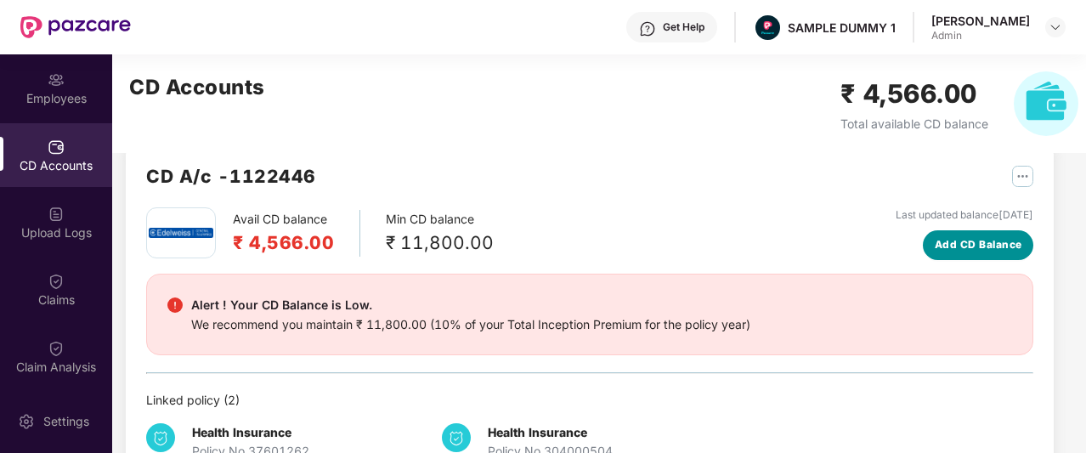
click at [948, 237] on span "Add CD Balance" at bounding box center [979, 245] width 88 height 16
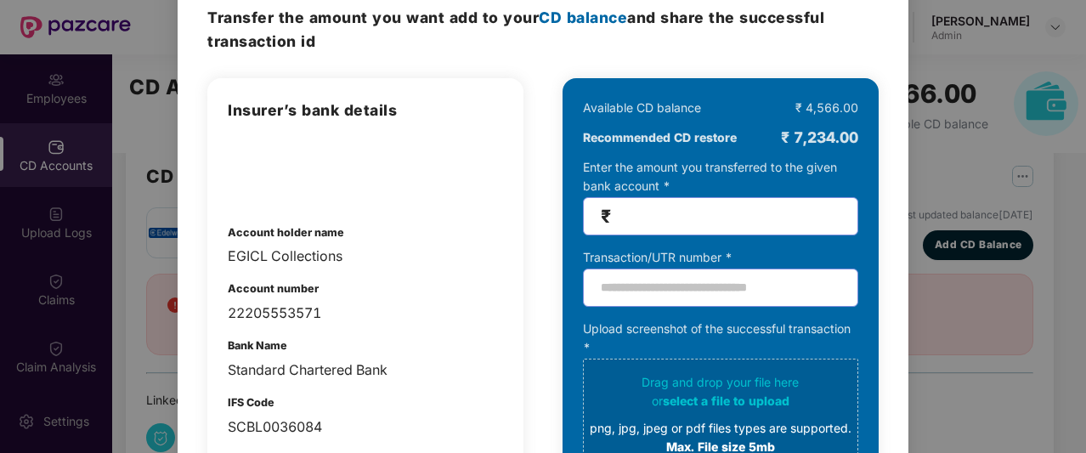
scroll to position [94, 0]
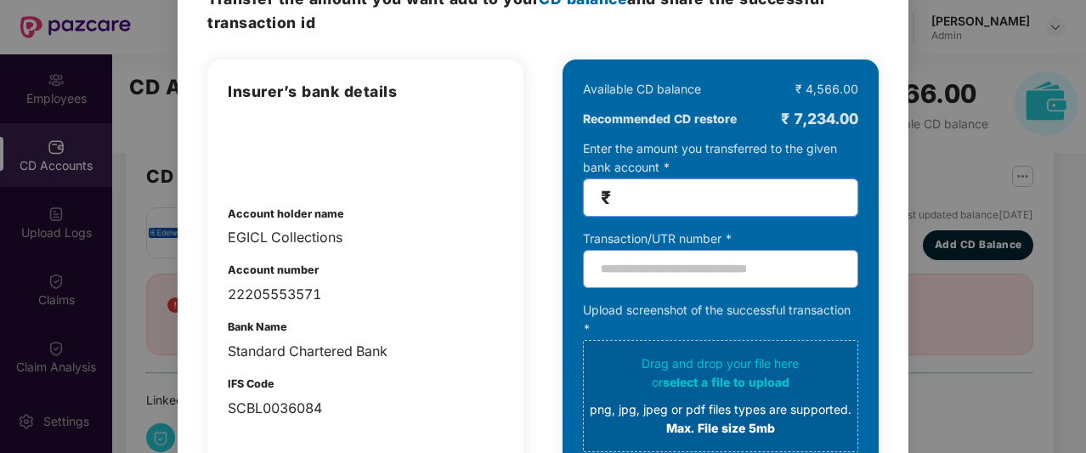
click at [653, 190] on input "number" at bounding box center [728, 198] width 226 height 20
click at [723, 279] on input "text" at bounding box center [720, 269] width 275 height 38
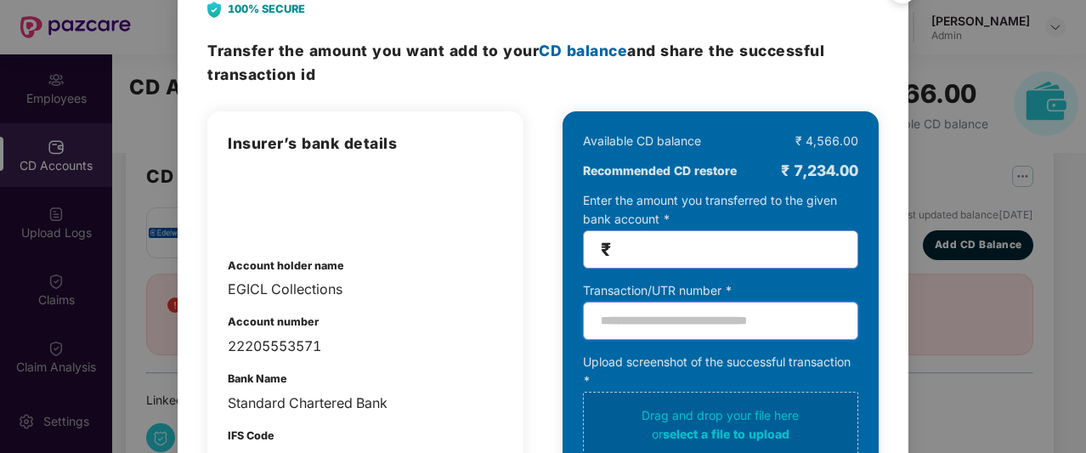
scroll to position [0, 0]
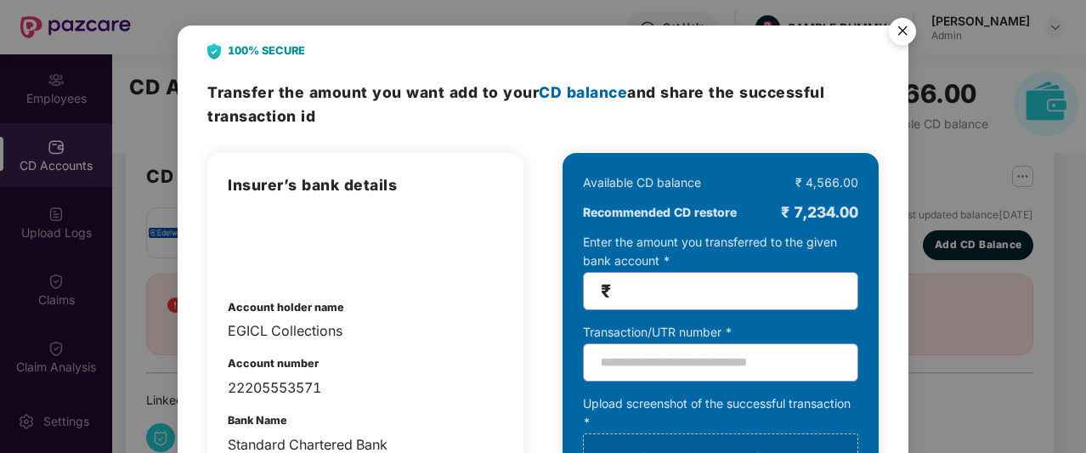
click at [906, 40] on img "Close" at bounding box center [903, 34] width 48 height 48
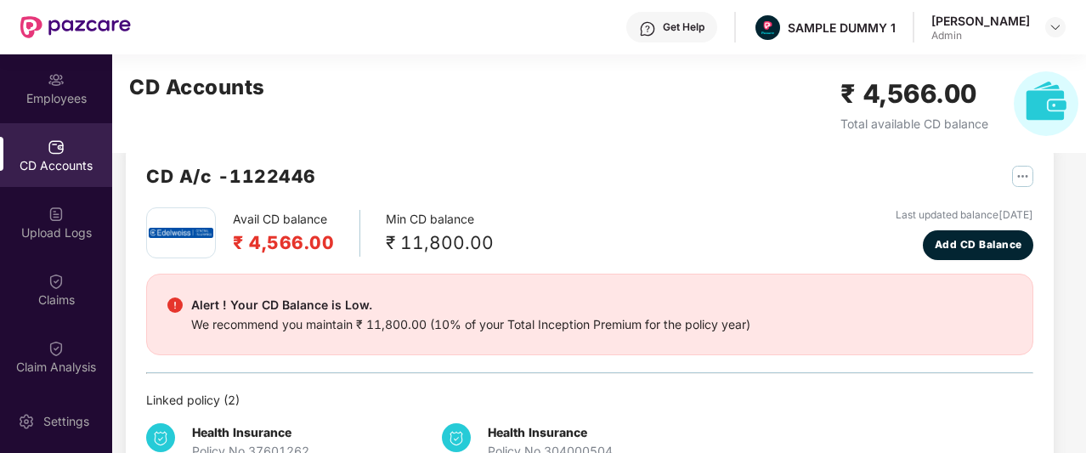
click at [1065, 197] on main "CD Accounts ₹ 4,566.00 Total available CD balance CD A/c - 1122446 Avail CD bal…" at bounding box center [599, 222] width 974 height 399
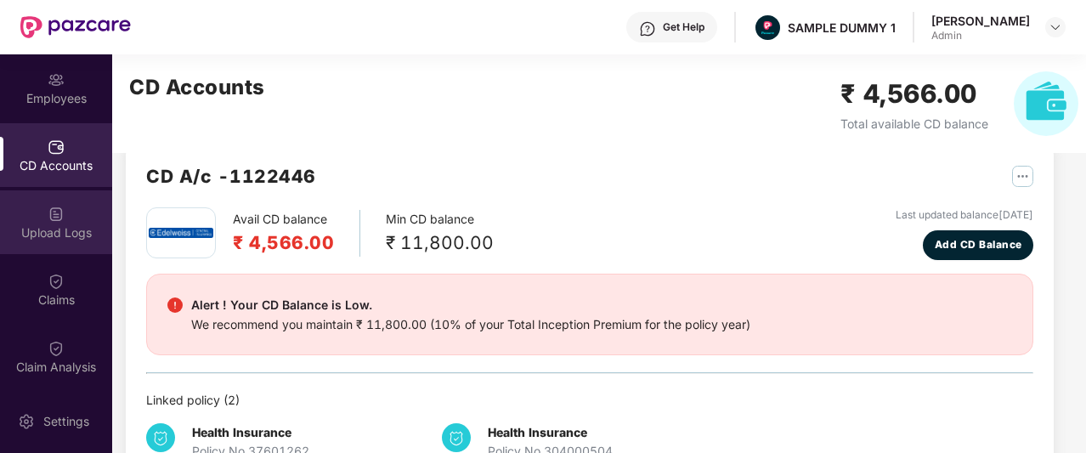
click at [65, 235] on div "Upload Logs" at bounding box center [56, 232] width 112 height 17
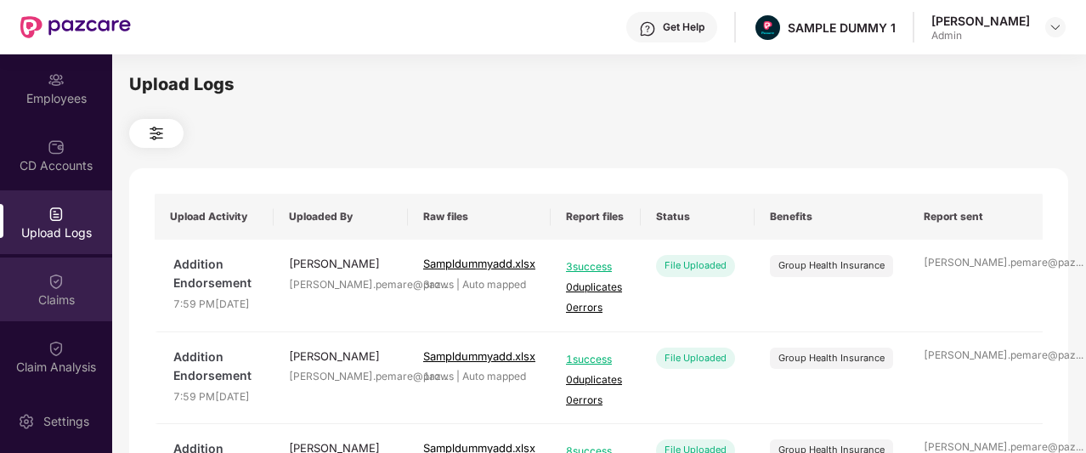
click at [51, 279] on img at bounding box center [56, 281] width 17 height 17
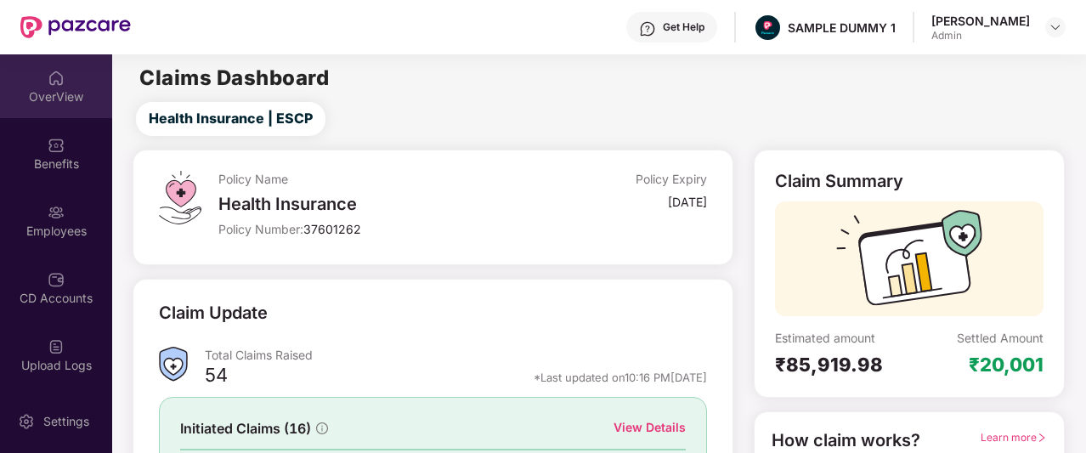
click at [49, 75] on img at bounding box center [56, 78] width 17 height 17
